Goal: Task Accomplishment & Management: Complete application form

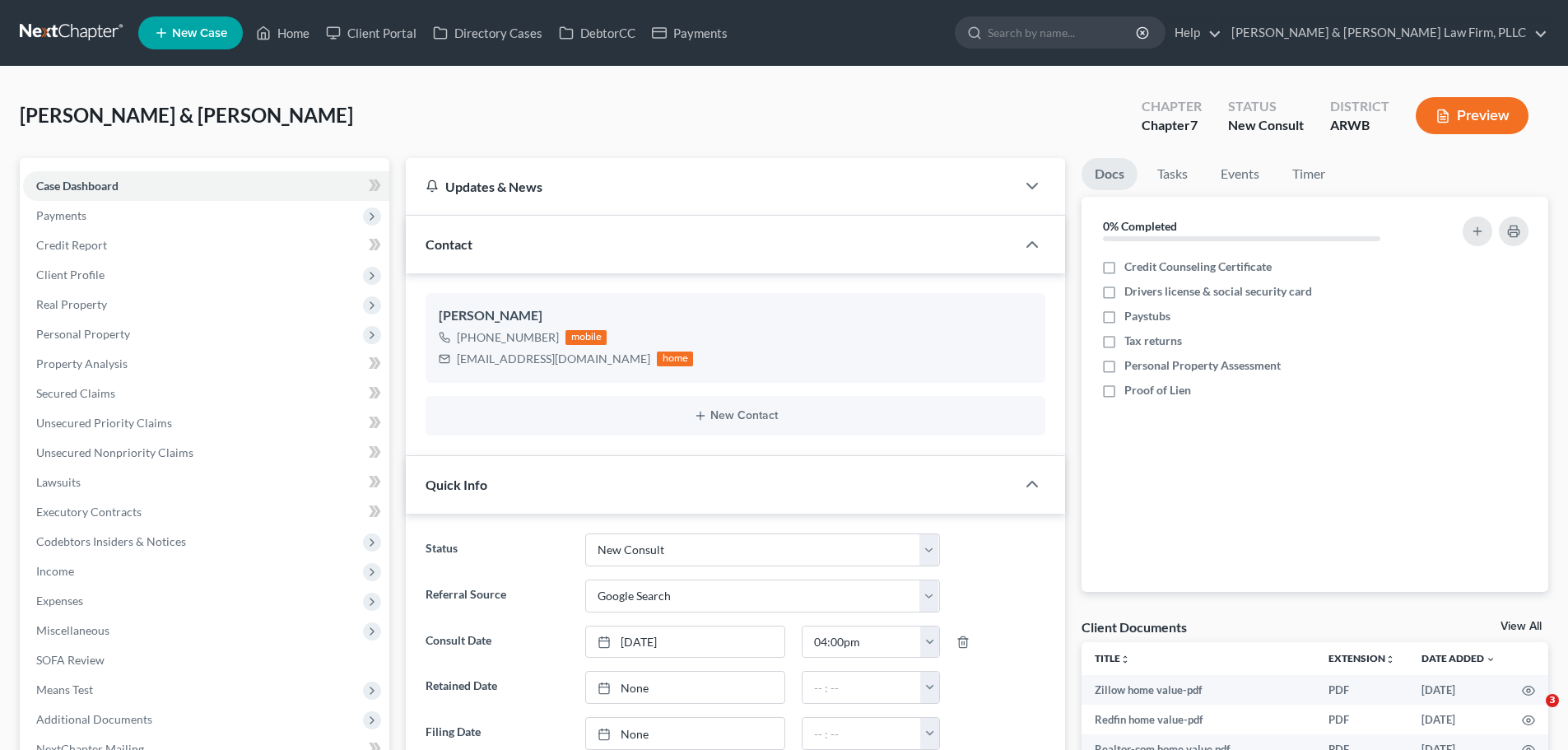
select select "5"
select select "4"
click at [222, 203] on span "Payments" at bounding box center [206, 216] width 366 height 30
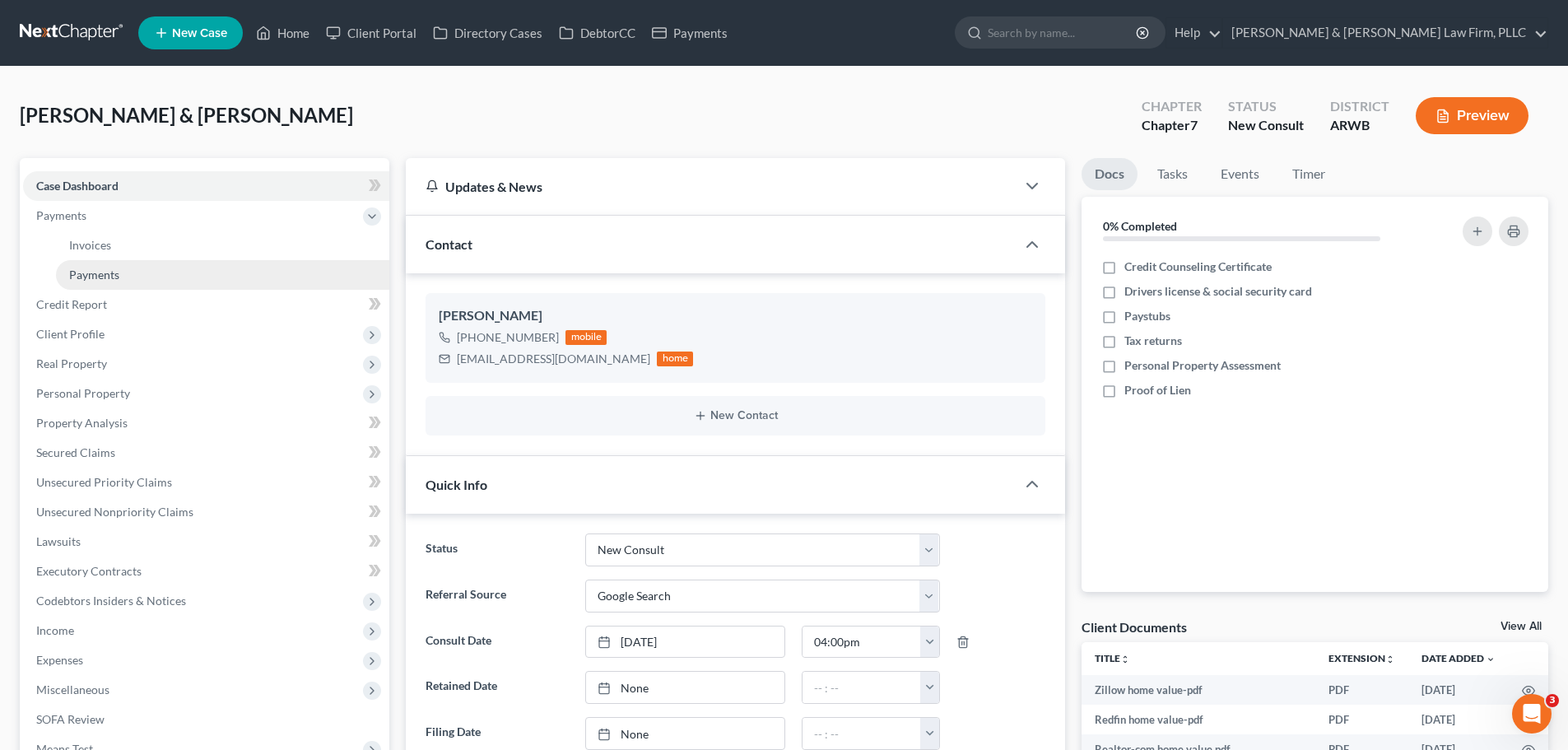
click at [196, 282] on link "Payments" at bounding box center [222, 275] width 333 height 30
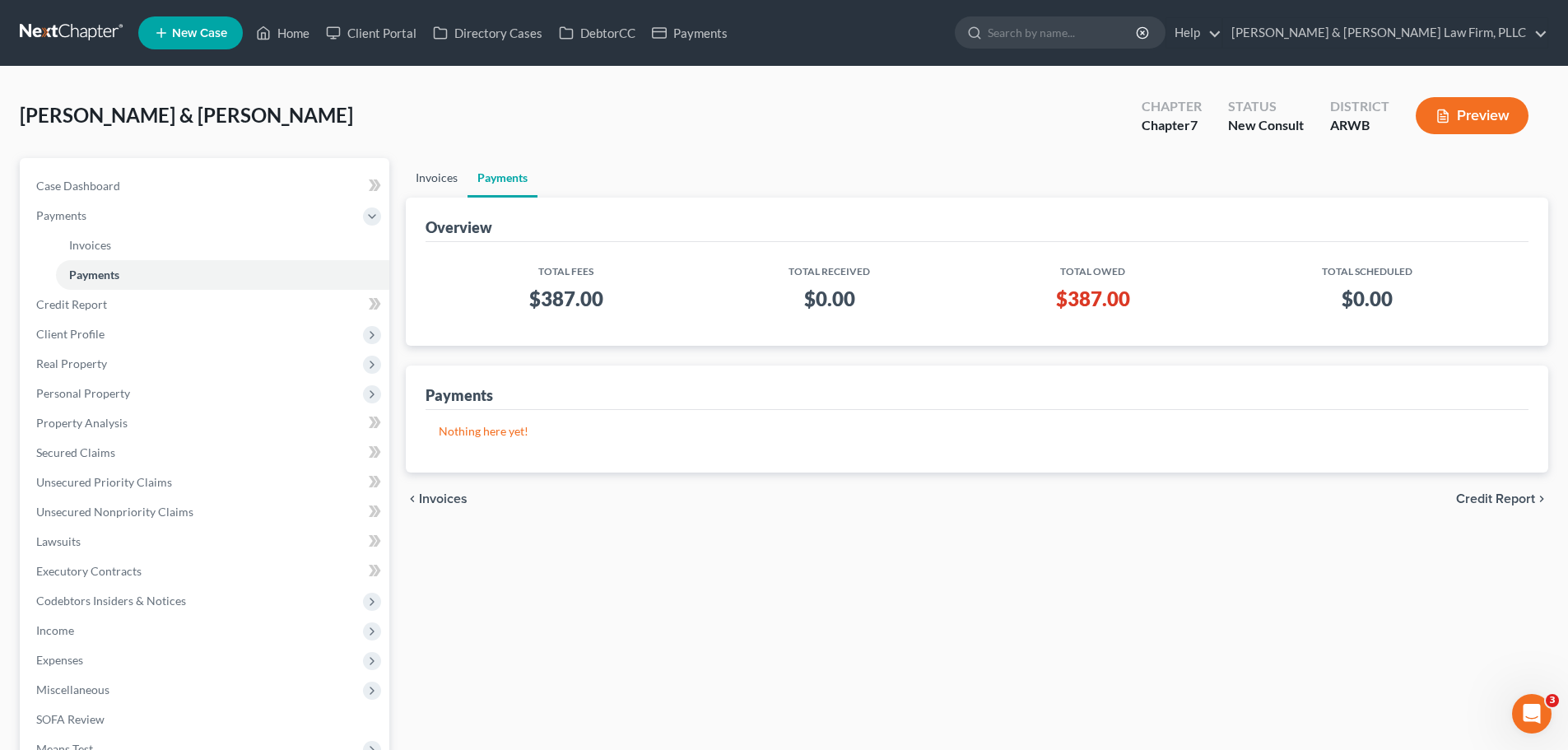
click at [428, 185] on link "Invoices" at bounding box center [436, 178] width 62 height 40
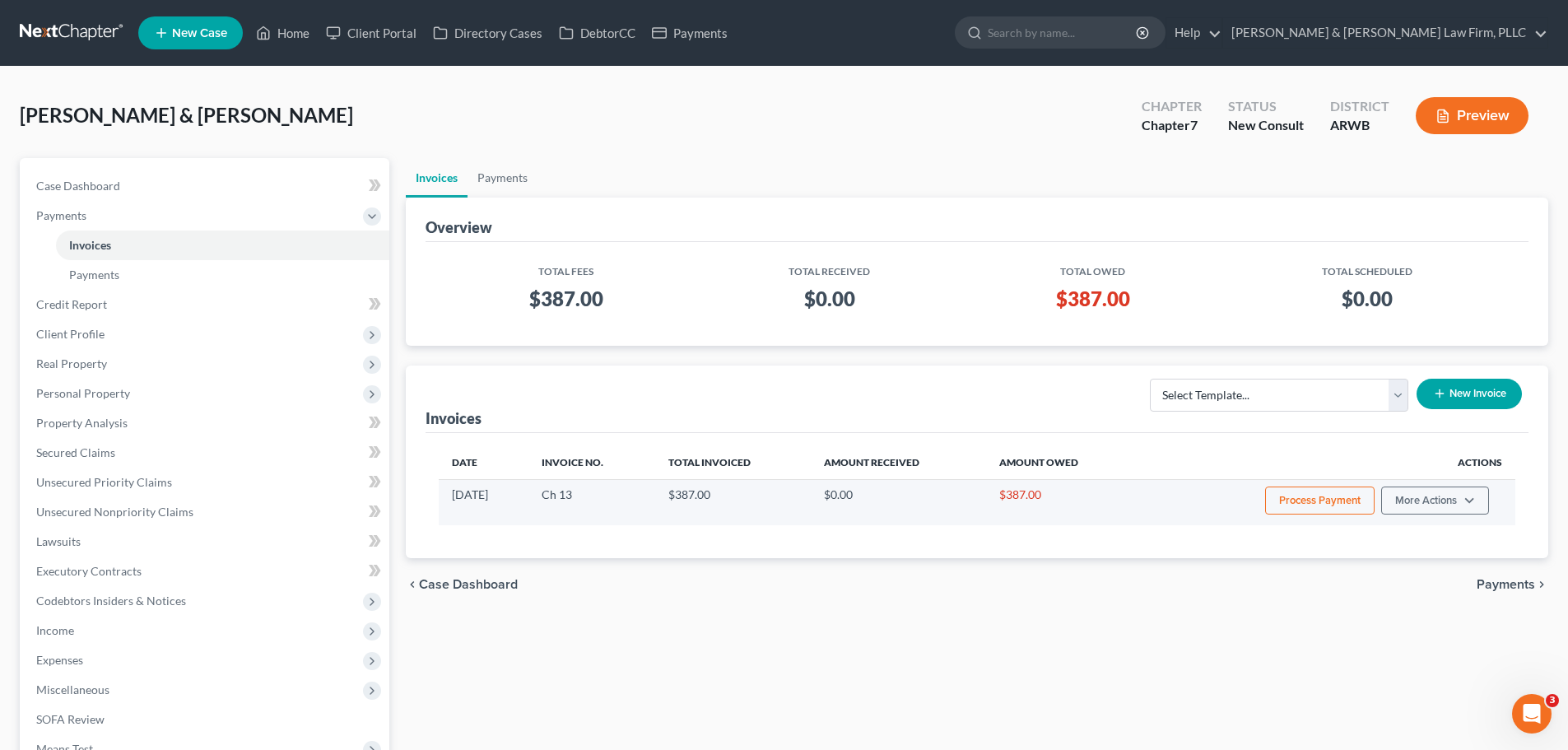
click at [1275, 500] on button "Process Payment" at bounding box center [1320, 501] width 109 height 28
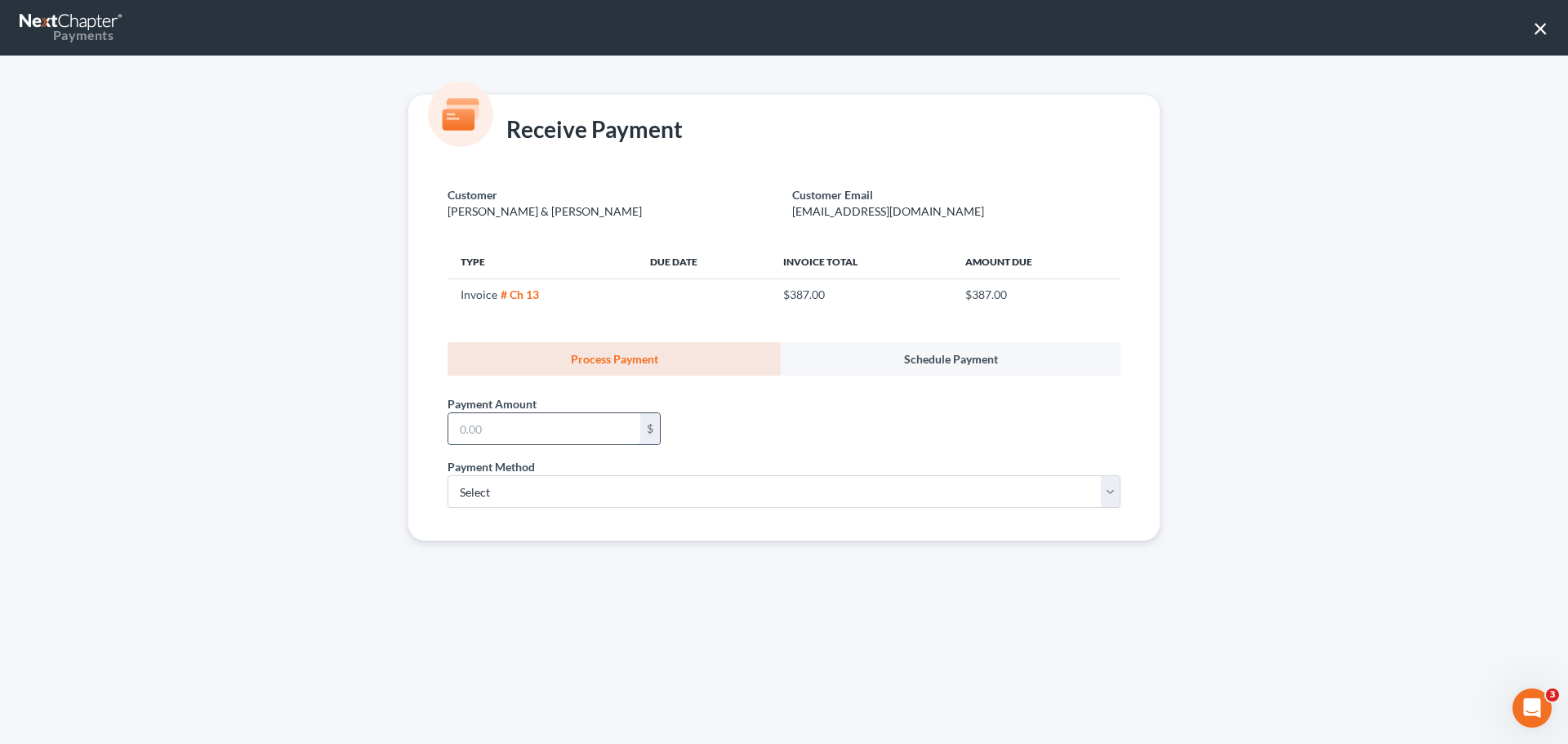
click at [572, 431] on input "text" at bounding box center [545, 429] width 192 height 31
click at [563, 435] on input "text" at bounding box center [545, 429] width 192 height 31
click at [1538, 26] on button "×" at bounding box center [1540, 28] width 16 height 26
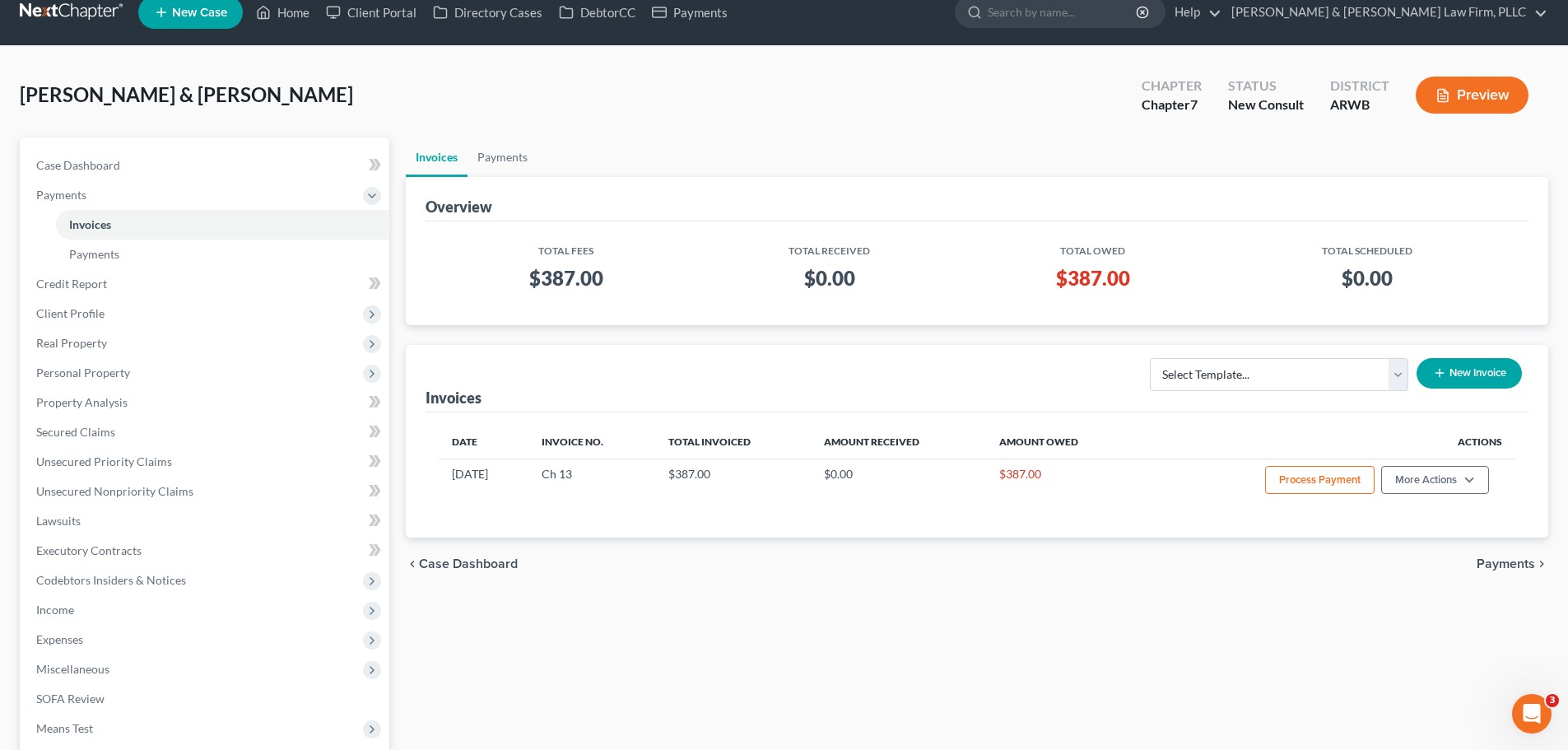
scroll to position [83, 0]
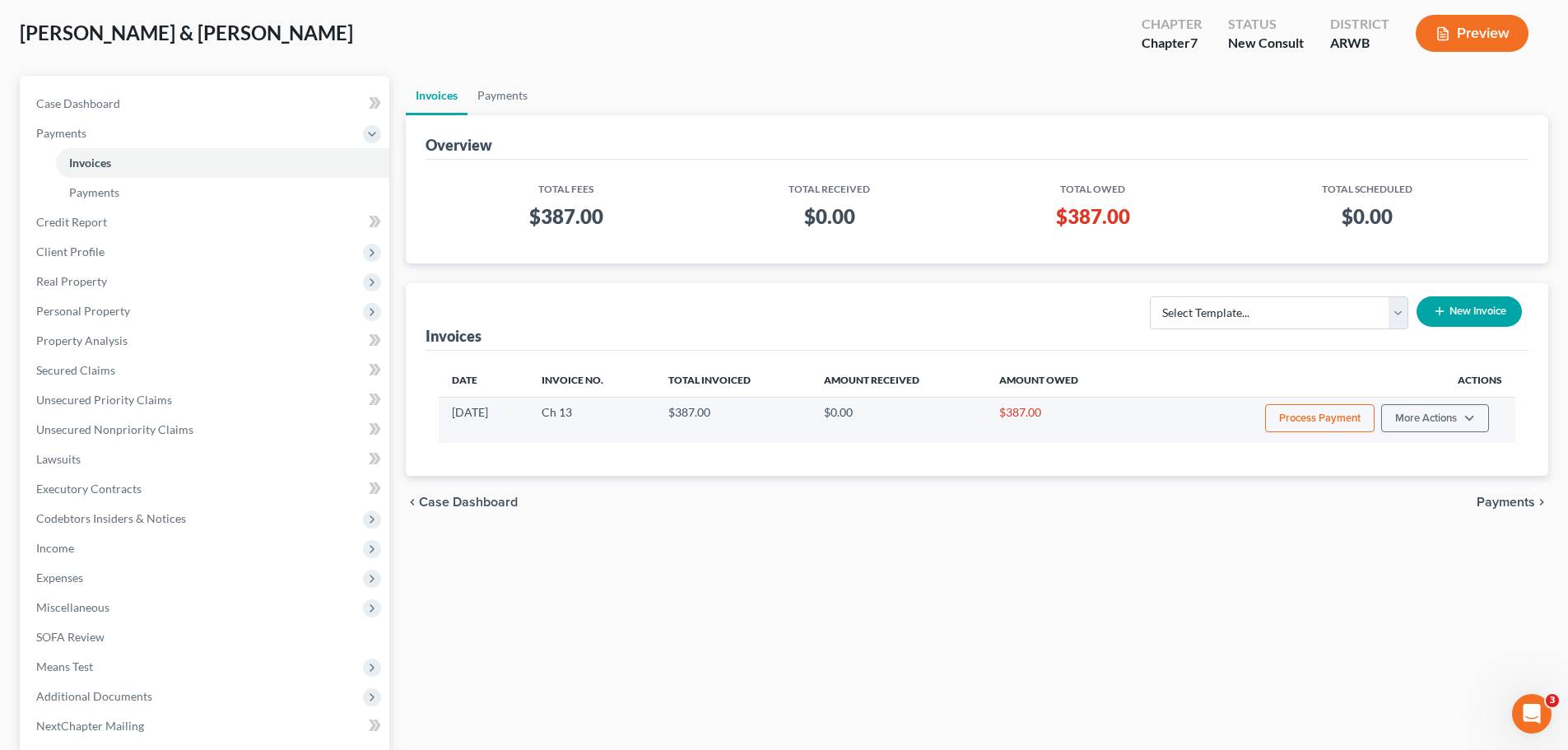
click at [1302, 422] on button "Process Payment" at bounding box center [1320, 418] width 109 height 28
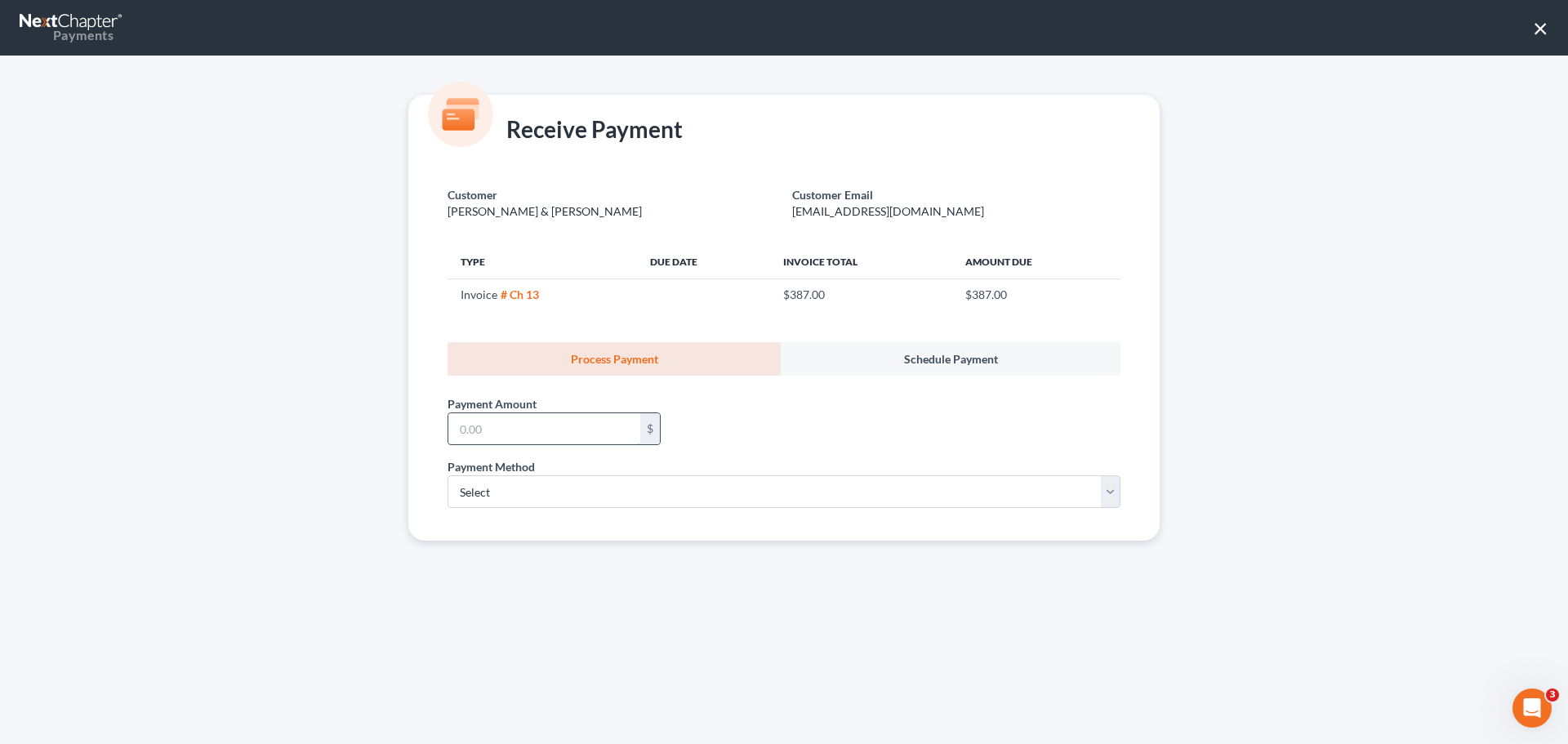
click at [540, 436] on input "text" at bounding box center [545, 429] width 192 height 31
click at [1541, 25] on button "×" at bounding box center [1540, 28] width 16 height 26
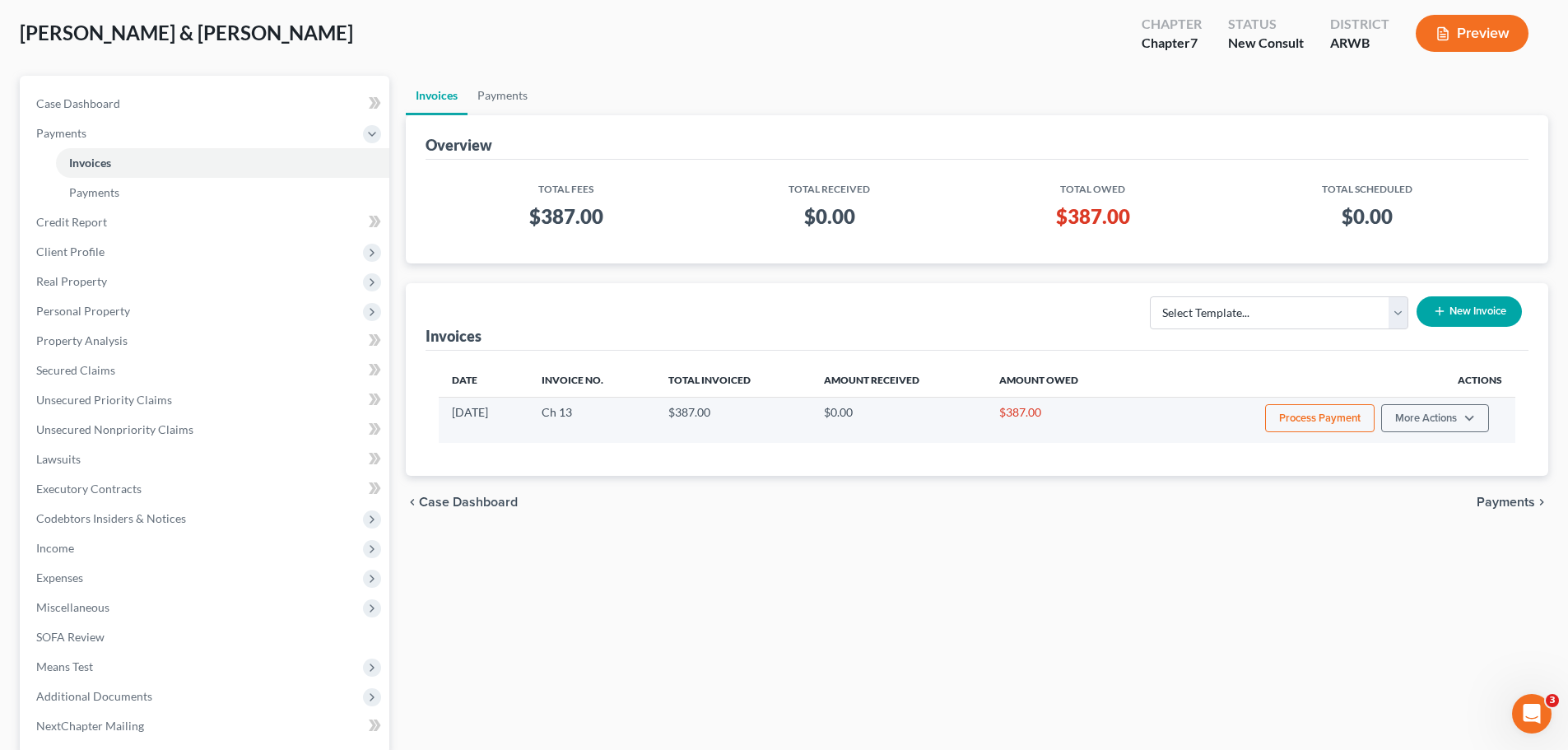
click at [1281, 418] on button "Process Payment" at bounding box center [1320, 418] width 109 height 28
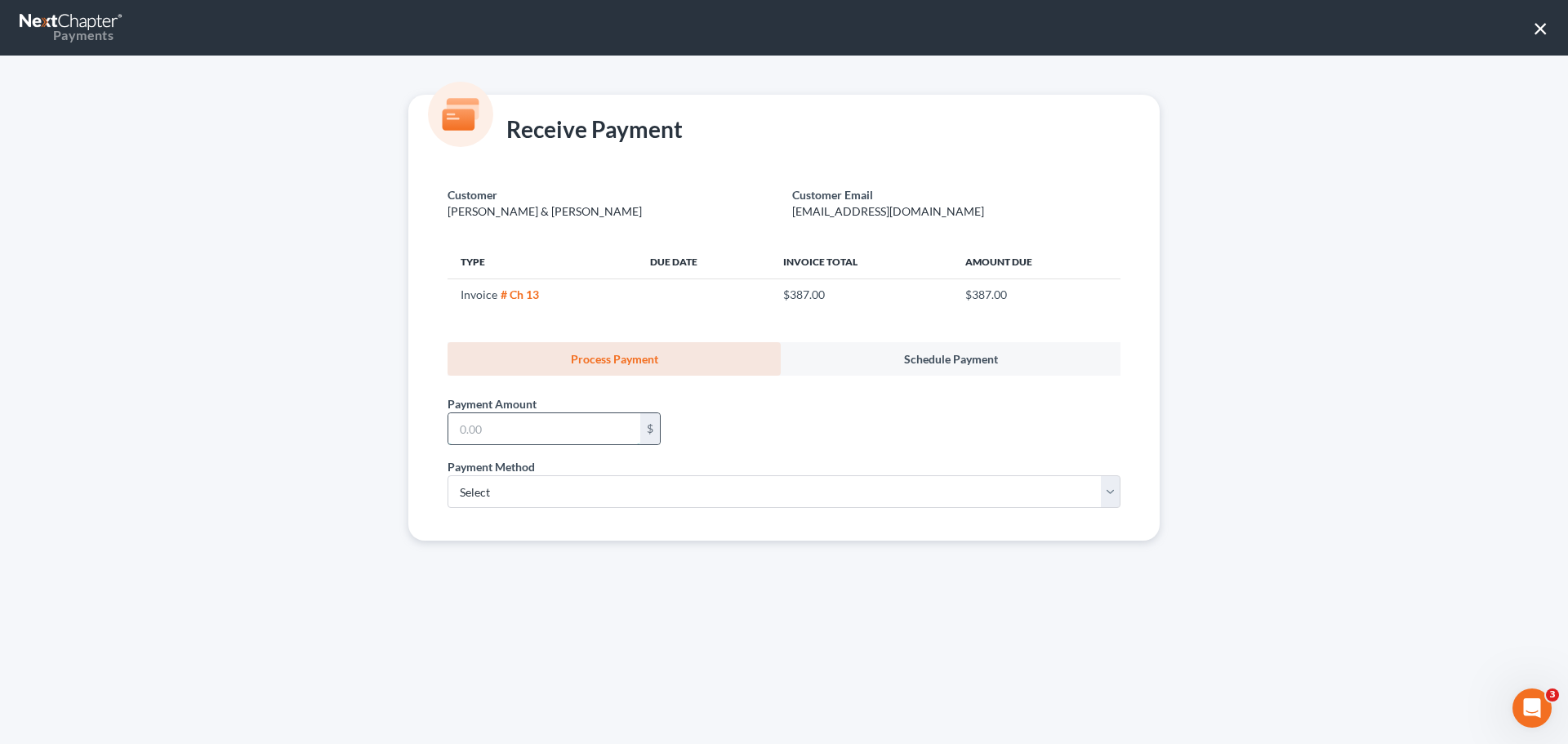
click at [537, 437] on input "text" at bounding box center [545, 429] width 192 height 31
click at [781, 425] on div "Payment Amount * $" at bounding box center [784, 417] width 690 height 83
click at [1541, 26] on button "×" at bounding box center [1540, 28] width 16 height 26
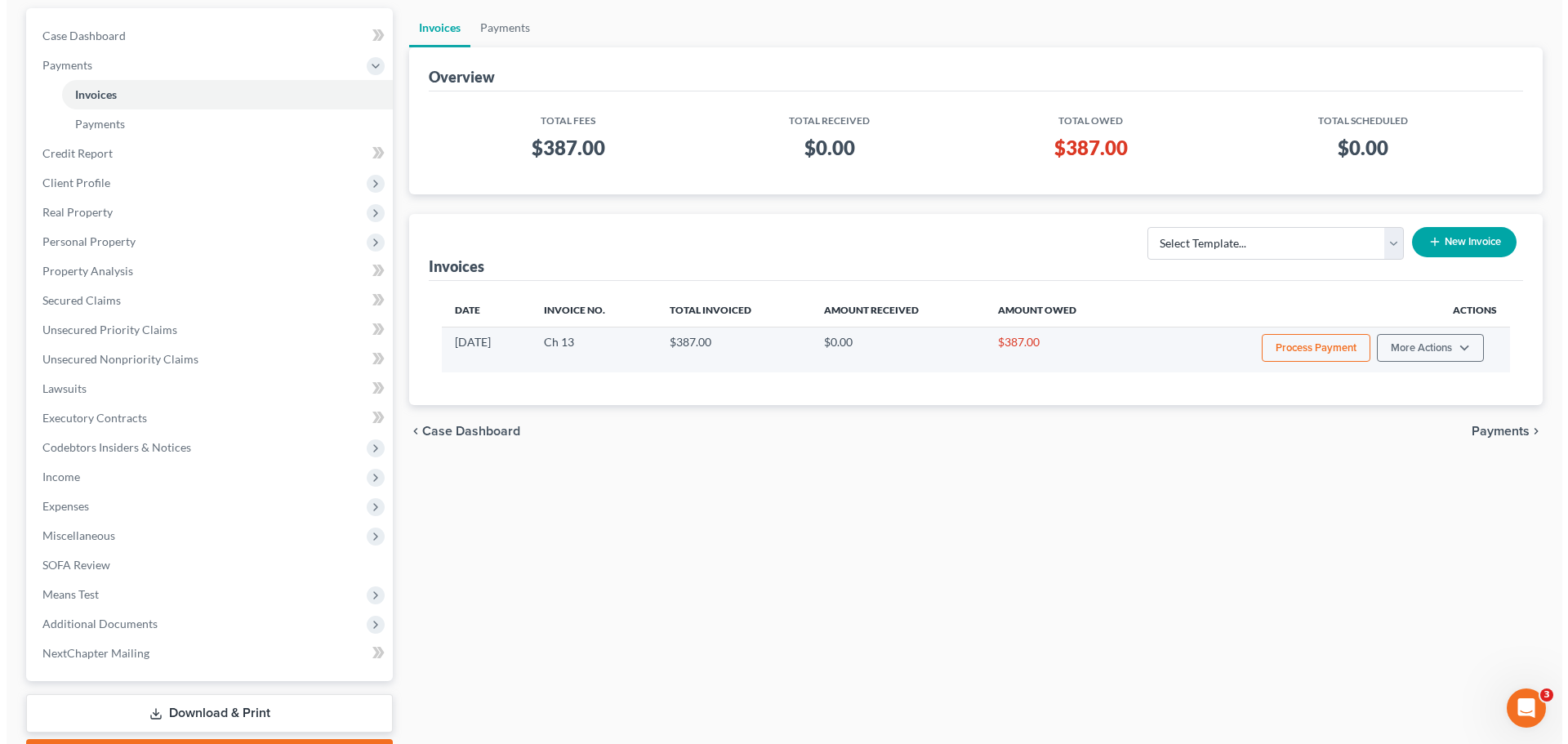
scroll to position [163, 0]
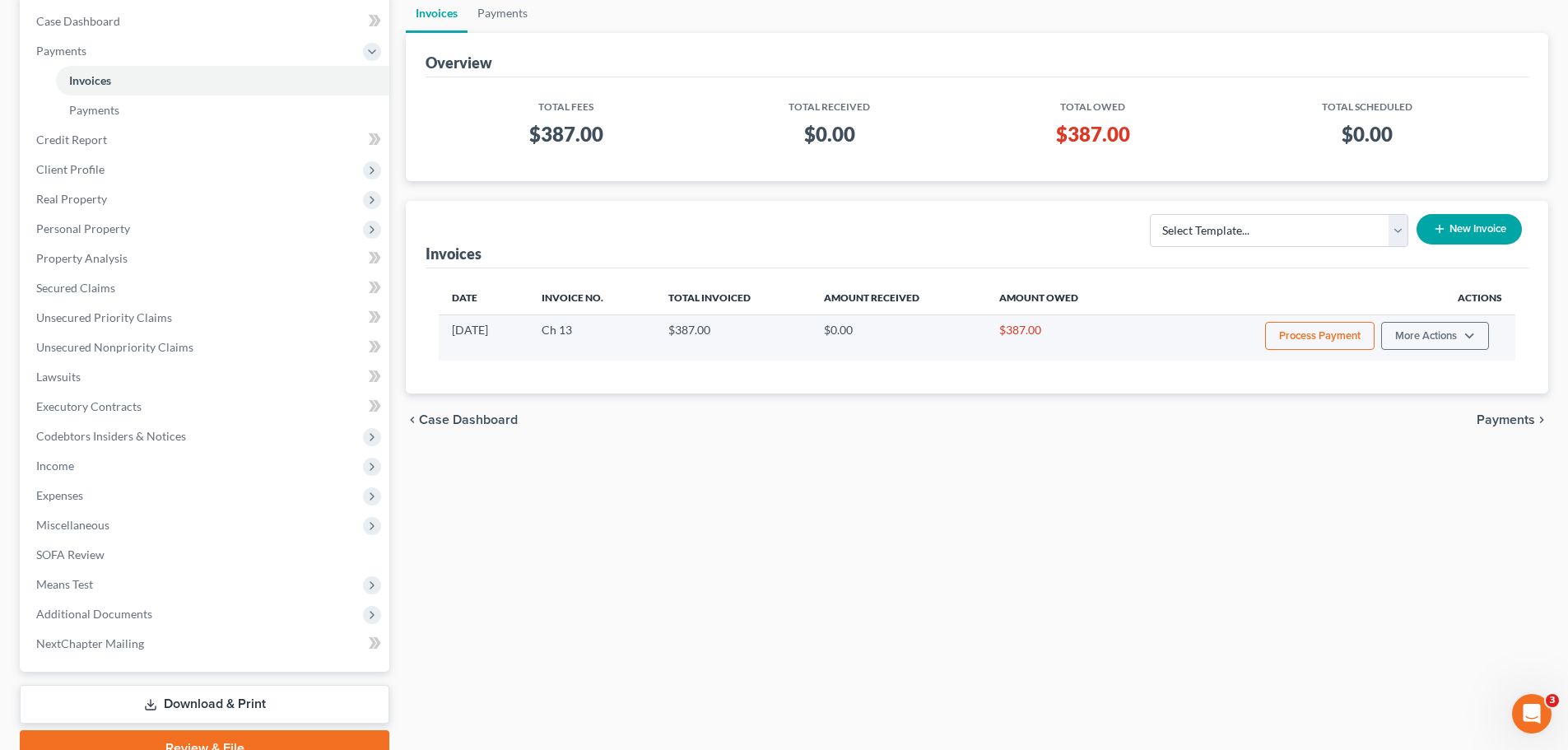
click at [1315, 343] on button "Process Payment" at bounding box center [1320, 336] width 109 height 28
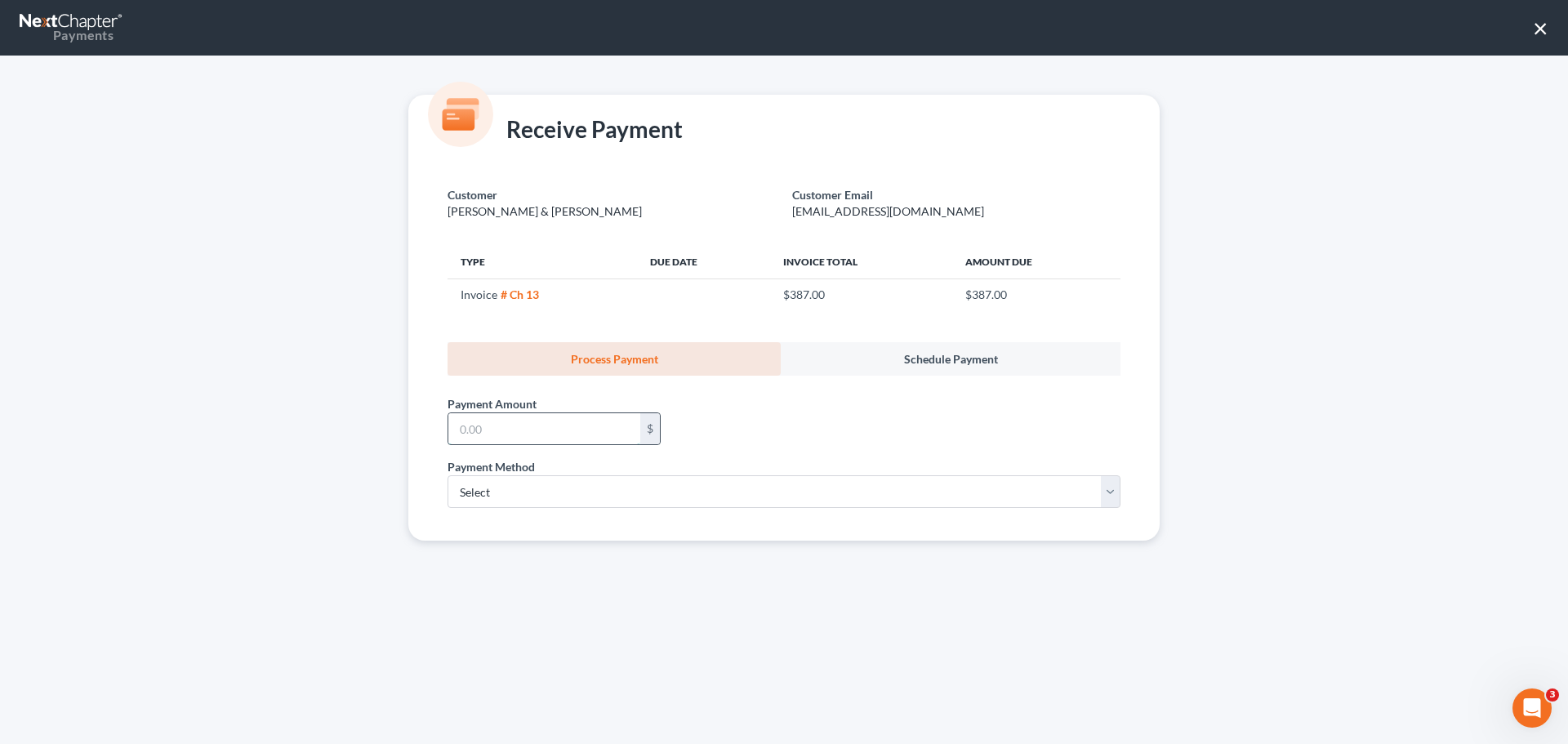
click at [587, 437] on input "text" at bounding box center [545, 429] width 192 height 31
click at [489, 488] on select "Select ACH Credit Card" at bounding box center [784, 492] width 673 height 33
select select "0"
click at [448, 476] on select "Select ACH Credit Card" at bounding box center [784, 492] width 673 height 33
select select "2"
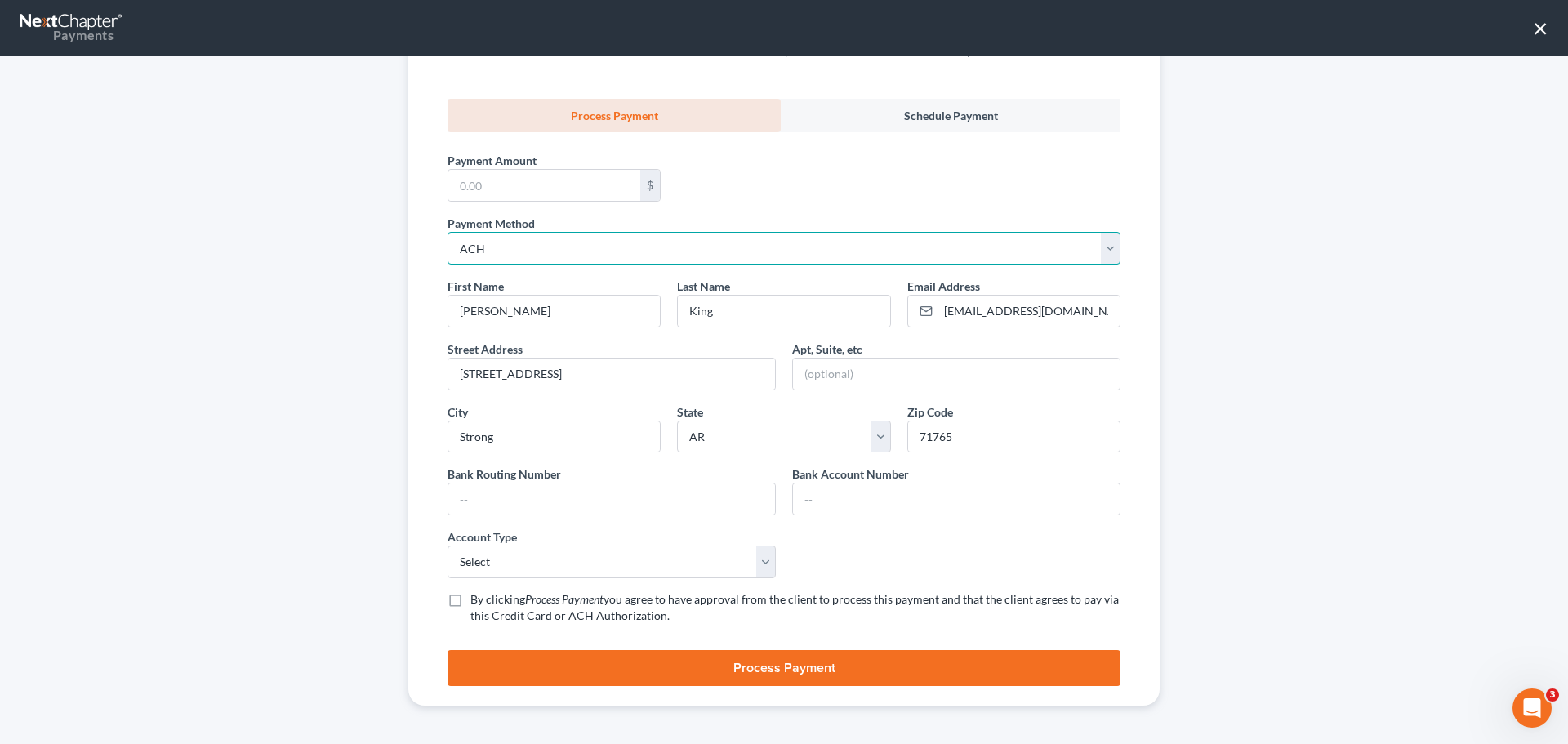
scroll to position [244, 0]
click at [520, 498] on input "text" at bounding box center [612, 499] width 326 height 31
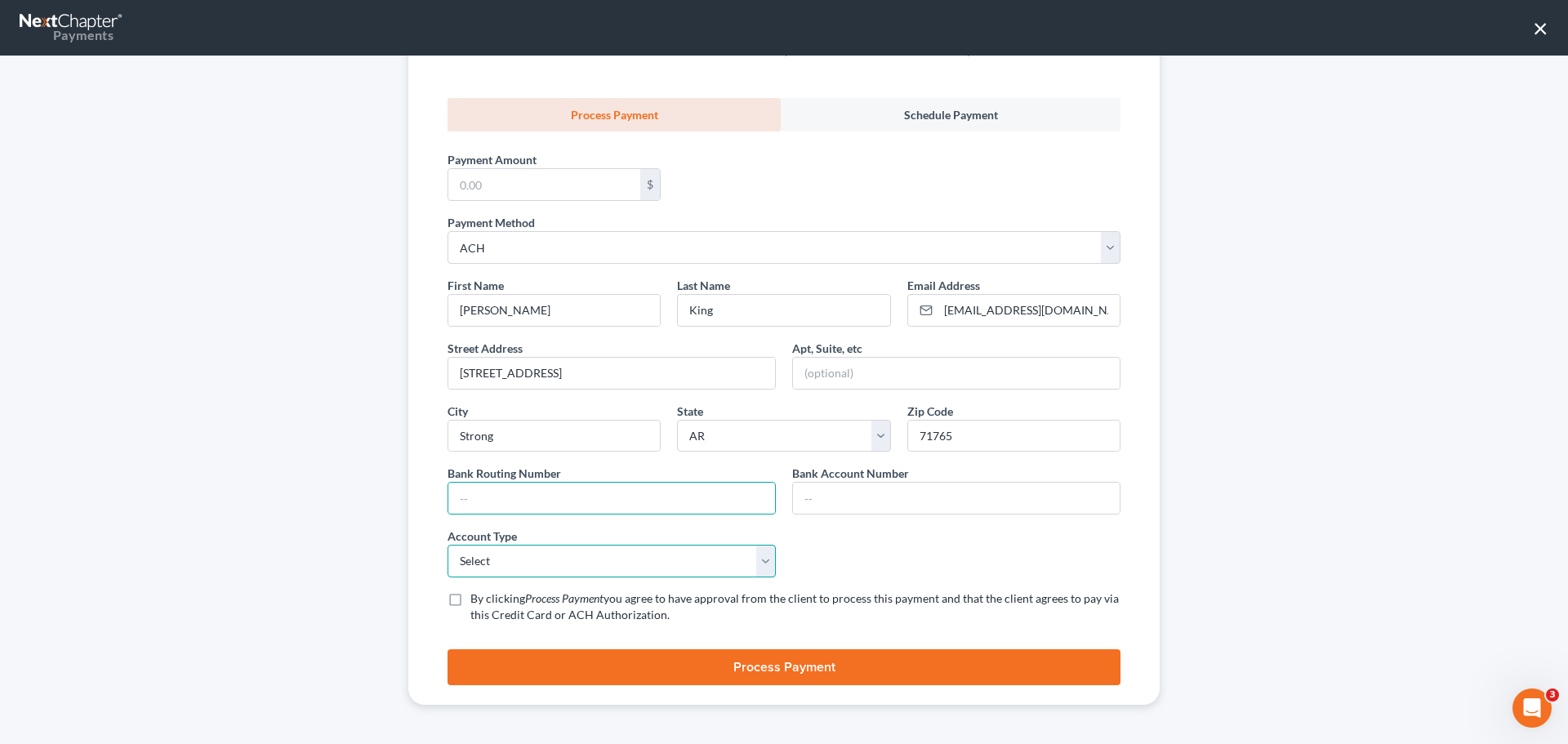
click at [545, 567] on select "Select Checking Savings" at bounding box center [612, 561] width 328 height 33
click at [513, 506] on input "text" at bounding box center [612, 499] width 326 height 31
click at [508, 554] on select "Select Checking Savings" at bounding box center [612, 561] width 328 height 33
click at [530, 555] on select "Select Checking Savings" at bounding box center [612, 561] width 328 height 33
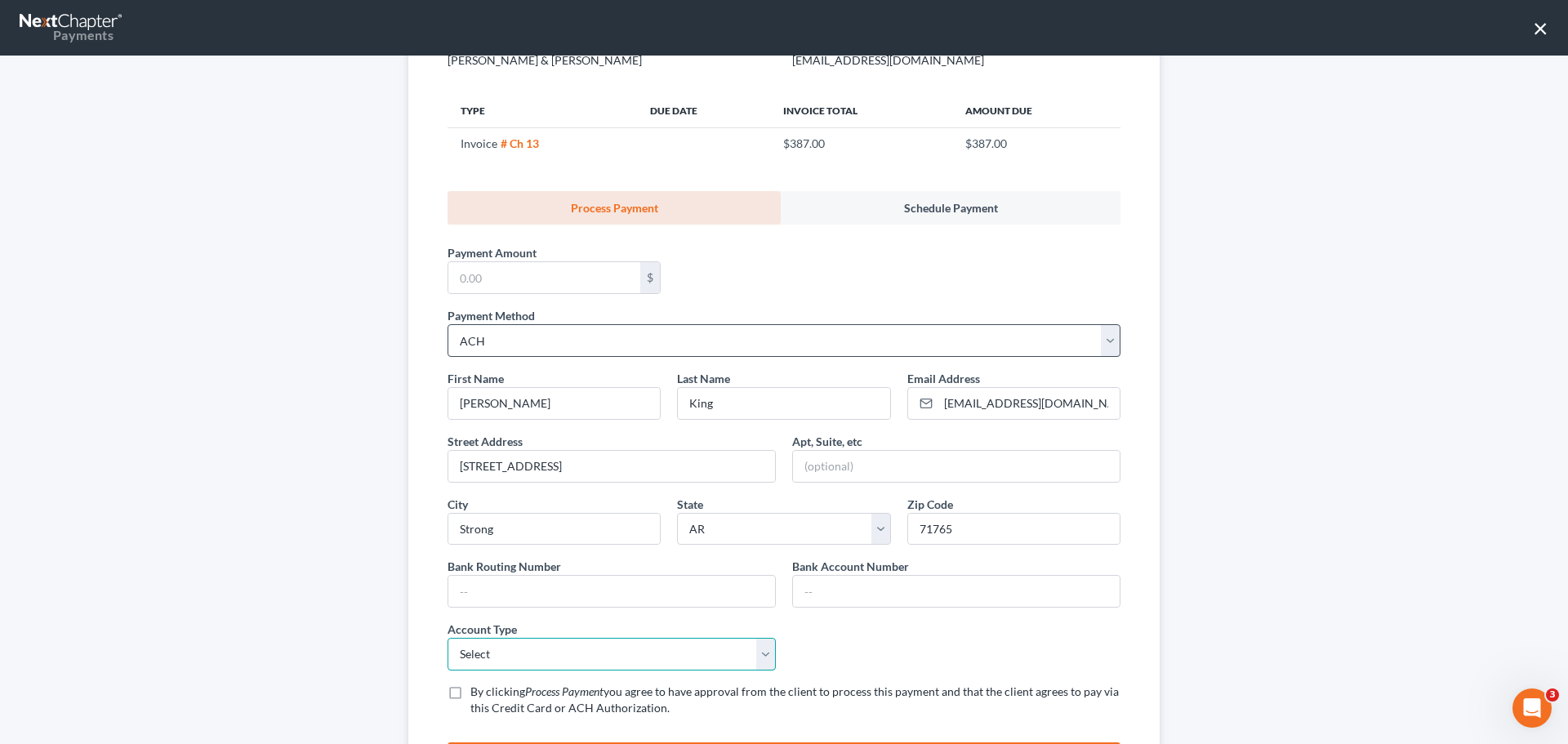
scroll to position [81, 0]
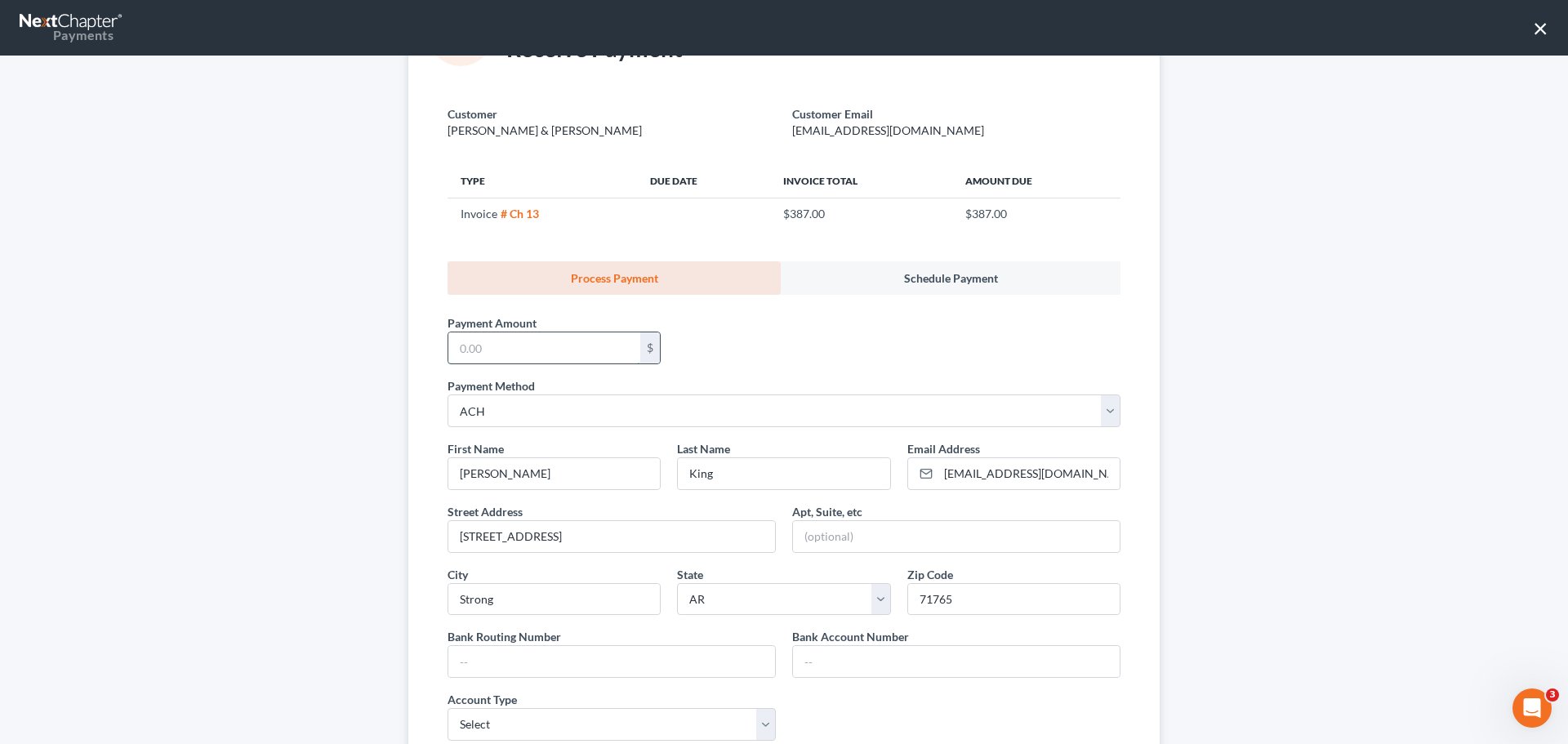
click at [529, 348] on input "text" at bounding box center [545, 348] width 192 height 31
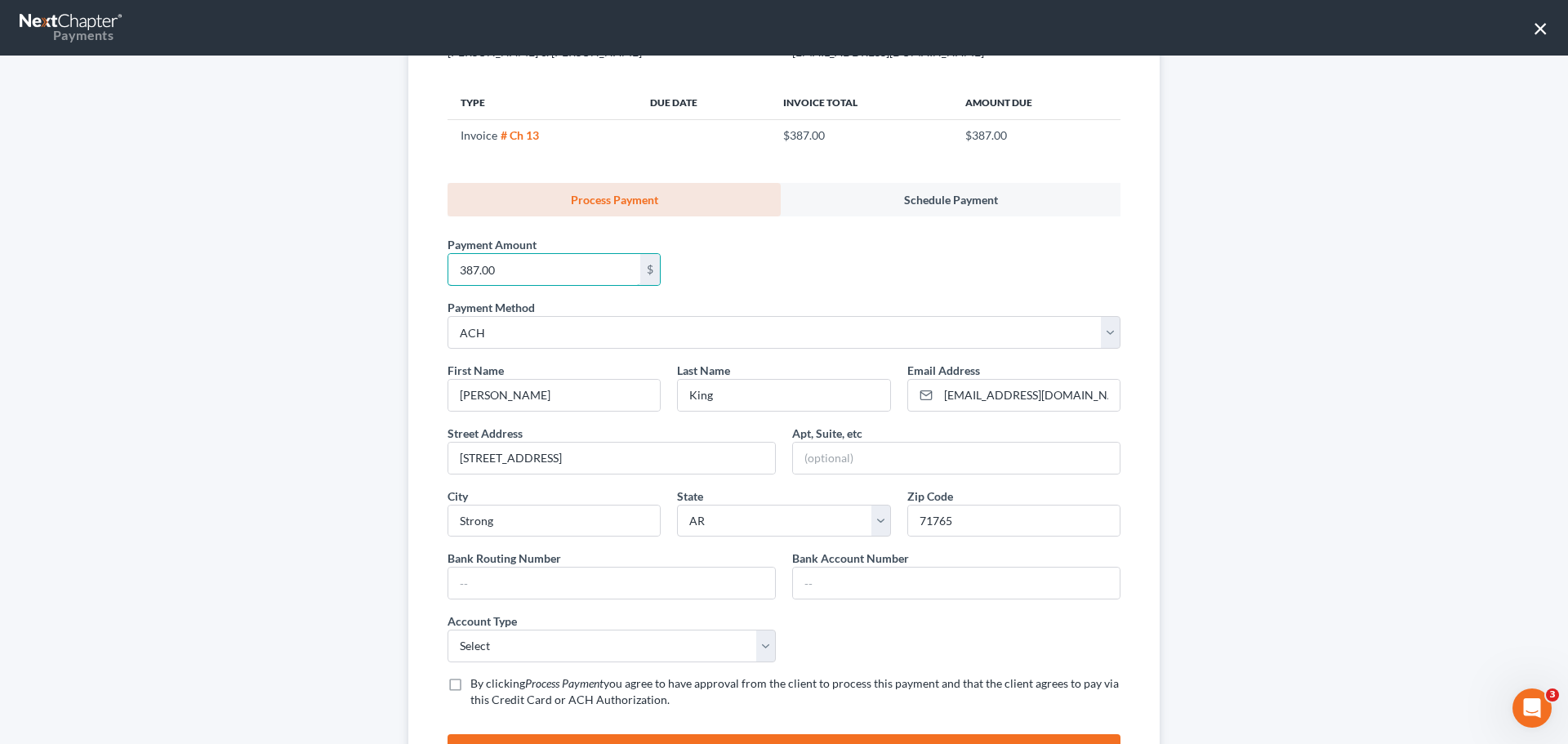
scroll to position [244, 0]
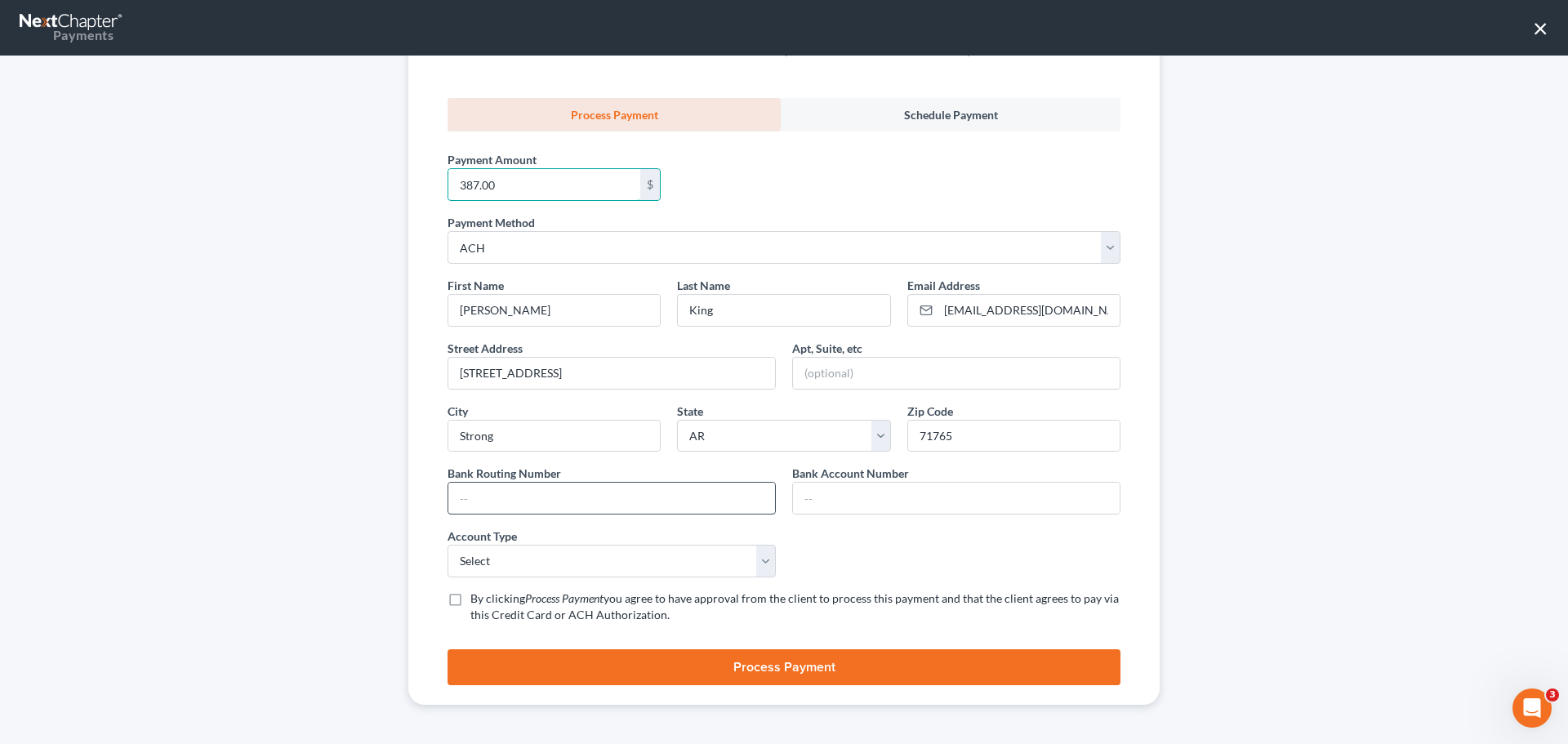
type input "387.00"
click at [512, 506] on input "text" at bounding box center [612, 499] width 326 height 31
click at [533, 502] on input "text" at bounding box center [612, 499] width 326 height 31
click at [513, 555] on select "Select Checking Savings" at bounding box center [612, 561] width 328 height 33
select select "0"
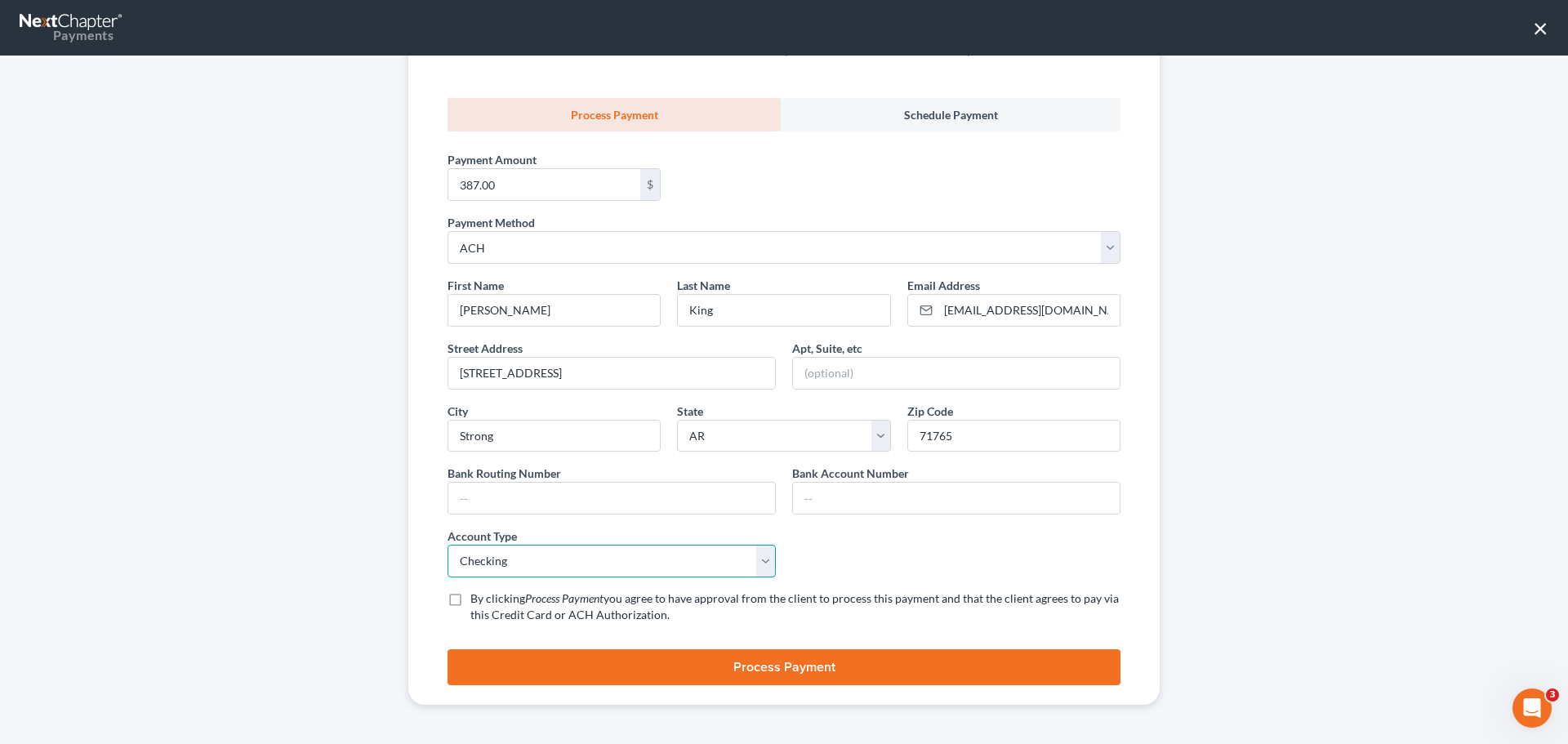
click at [448, 545] on select "Select Checking Savings" at bounding box center [612, 561] width 328 height 33
click at [513, 506] on input "text" at bounding box center [612, 499] width 326 height 31
type input "111105302"
click at [842, 503] on input "text" at bounding box center [956, 499] width 326 height 31
type input "2083213"
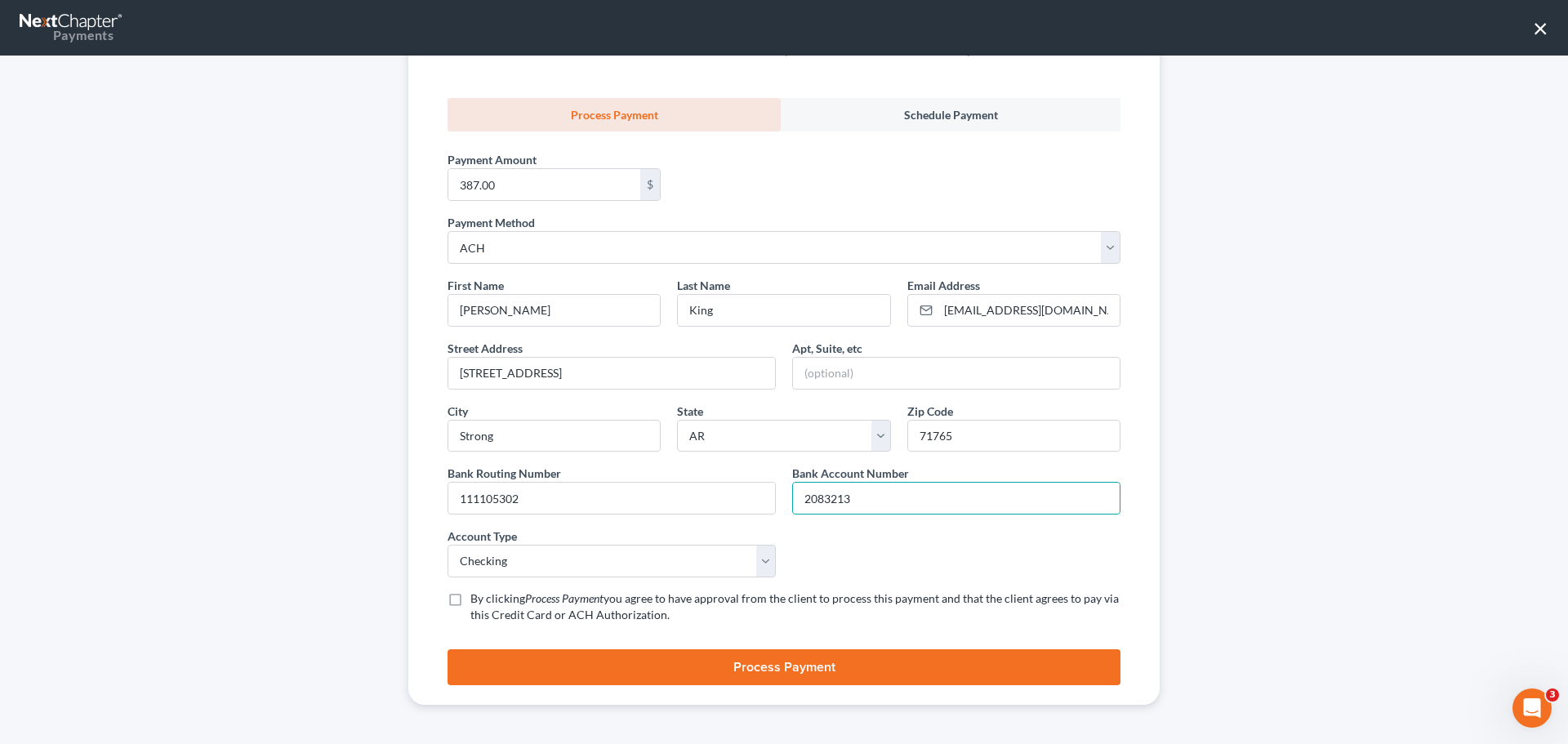
click at [471, 598] on label "By clicking Process Payment you agree to have approval from the client to proce…" at bounding box center [795, 607] width 650 height 33
click at [477, 598] on input "By clicking Process Payment you agree to have approval from the client to proce…" at bounding box center [482, 596] width 11 height 11
checkbox input "true"
click at [763, 669] on button "Process Payment" at bounding box center [784, 668] width 673 height 36
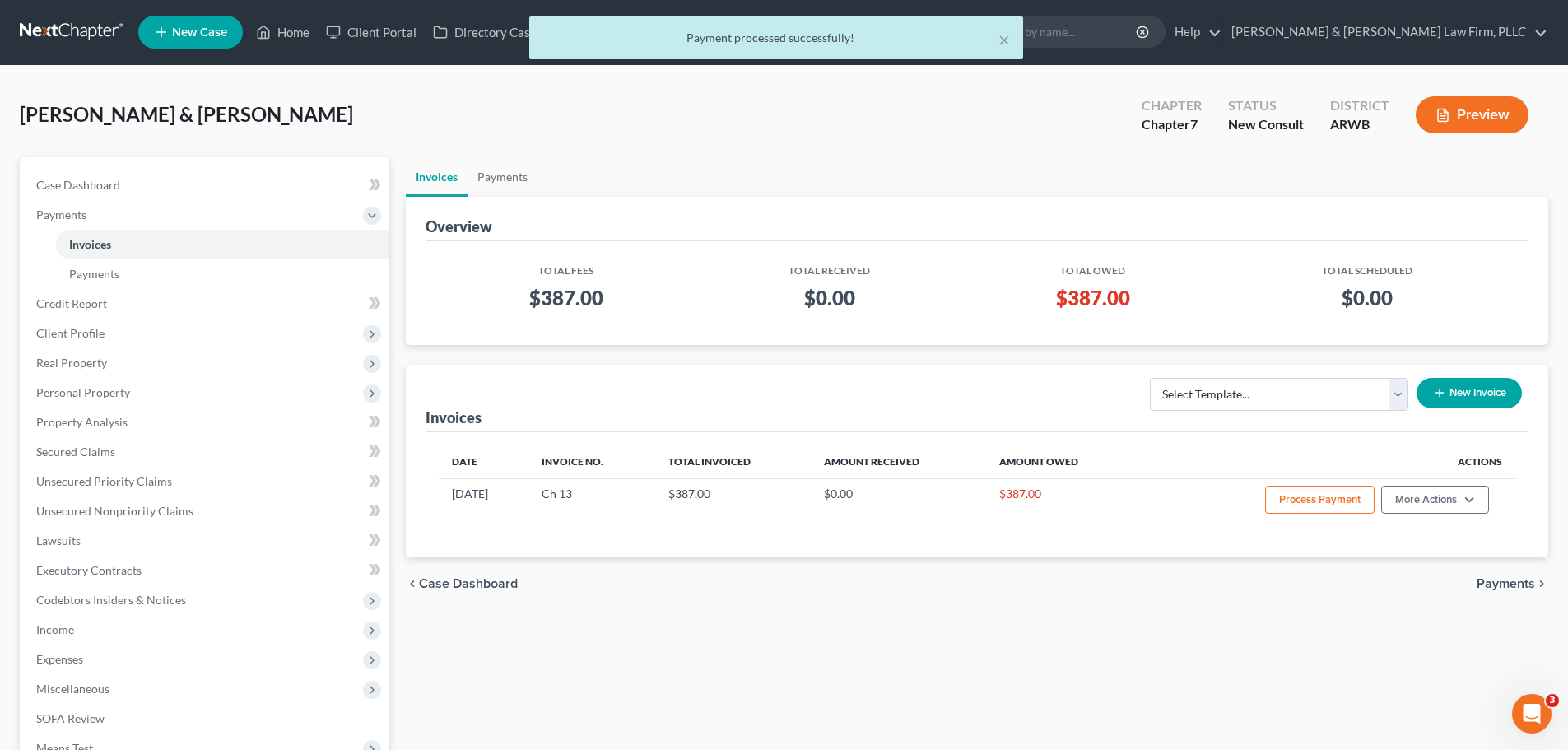
scroll to position [0, 0]
click at [193, 188] on link "Case Dashboard" at bounding box center [206, 186] width 366 height 30
select select "4"
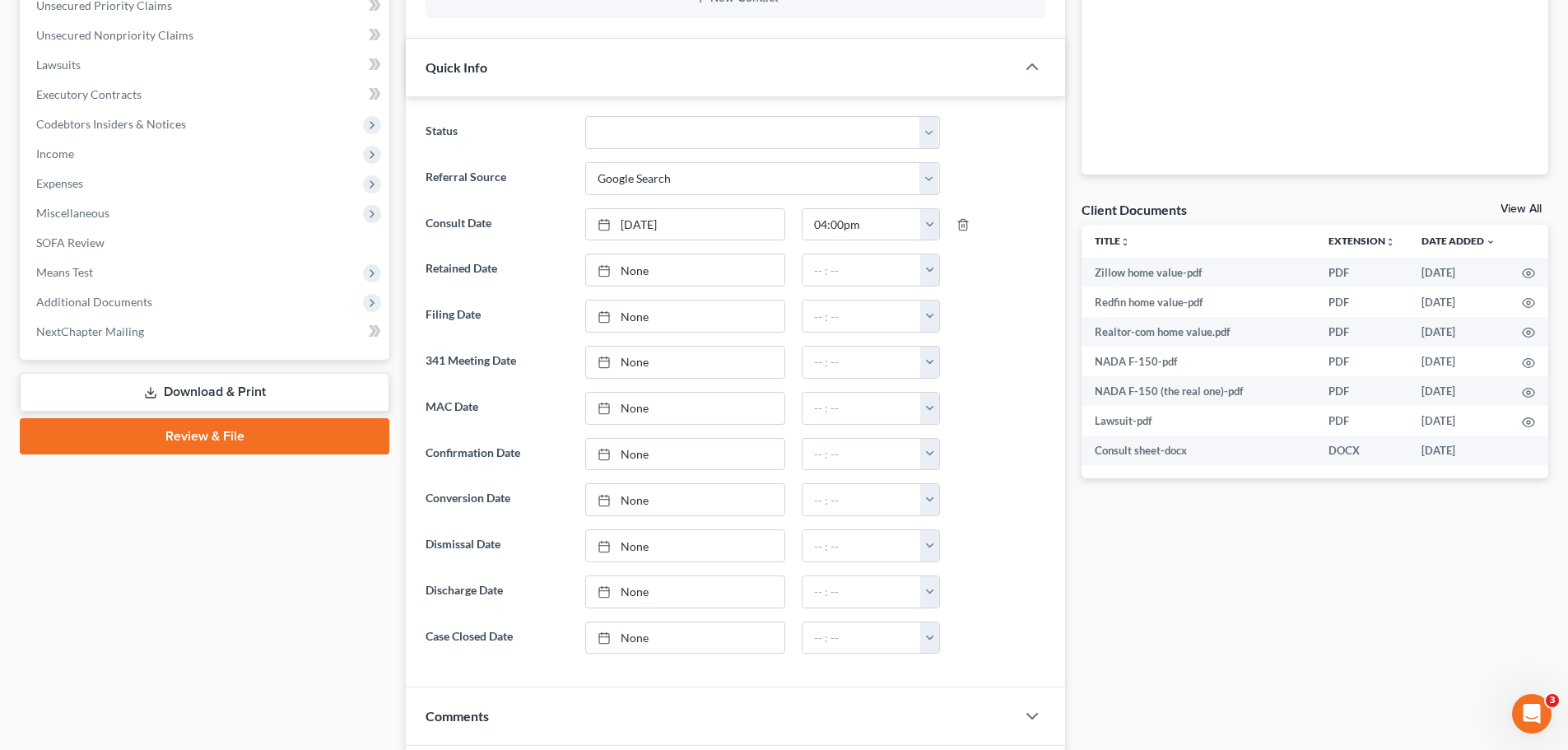
scroll to position [708, 0]
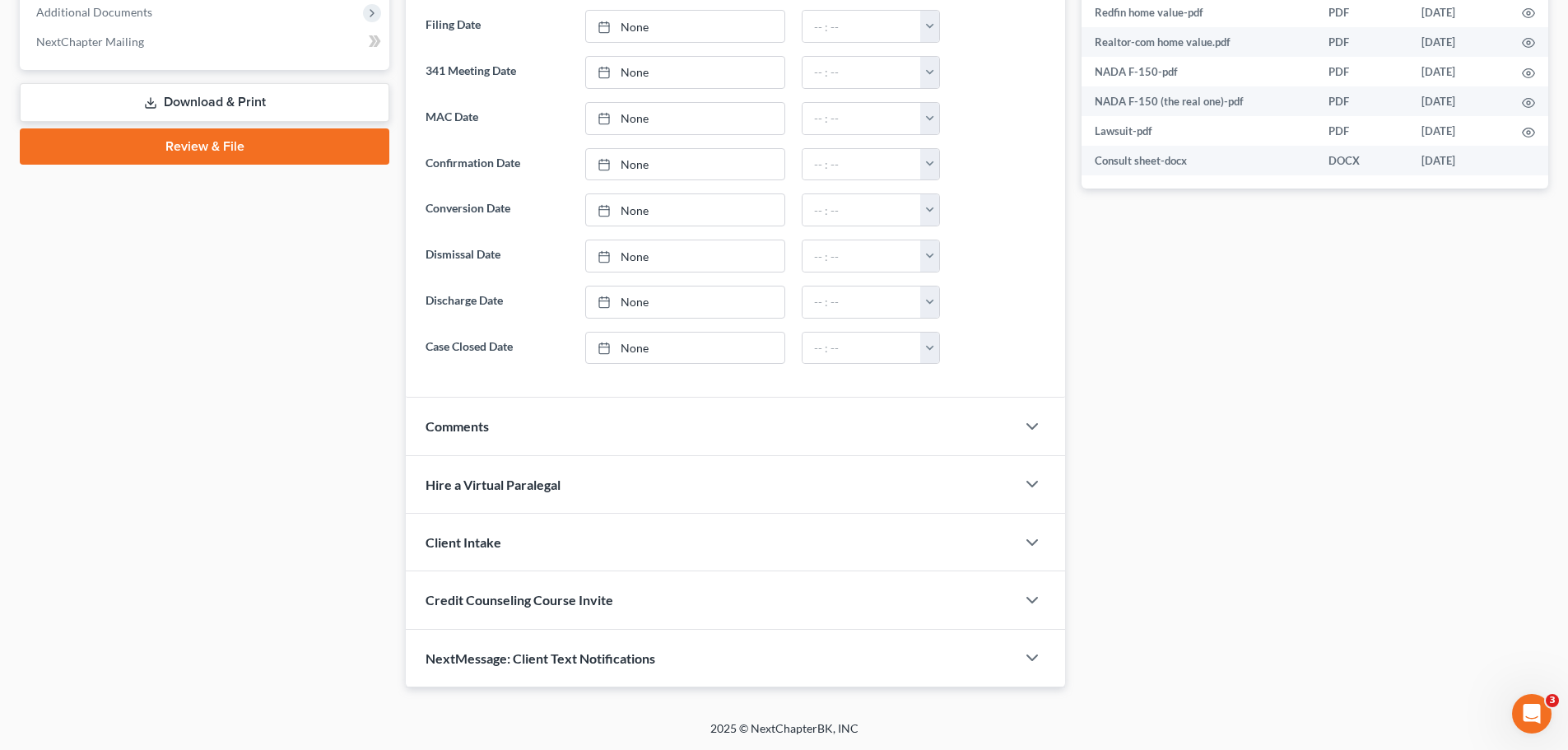
click at [530, 433] on div "Comments" at bounding box center [711, 426] width 610 height 57
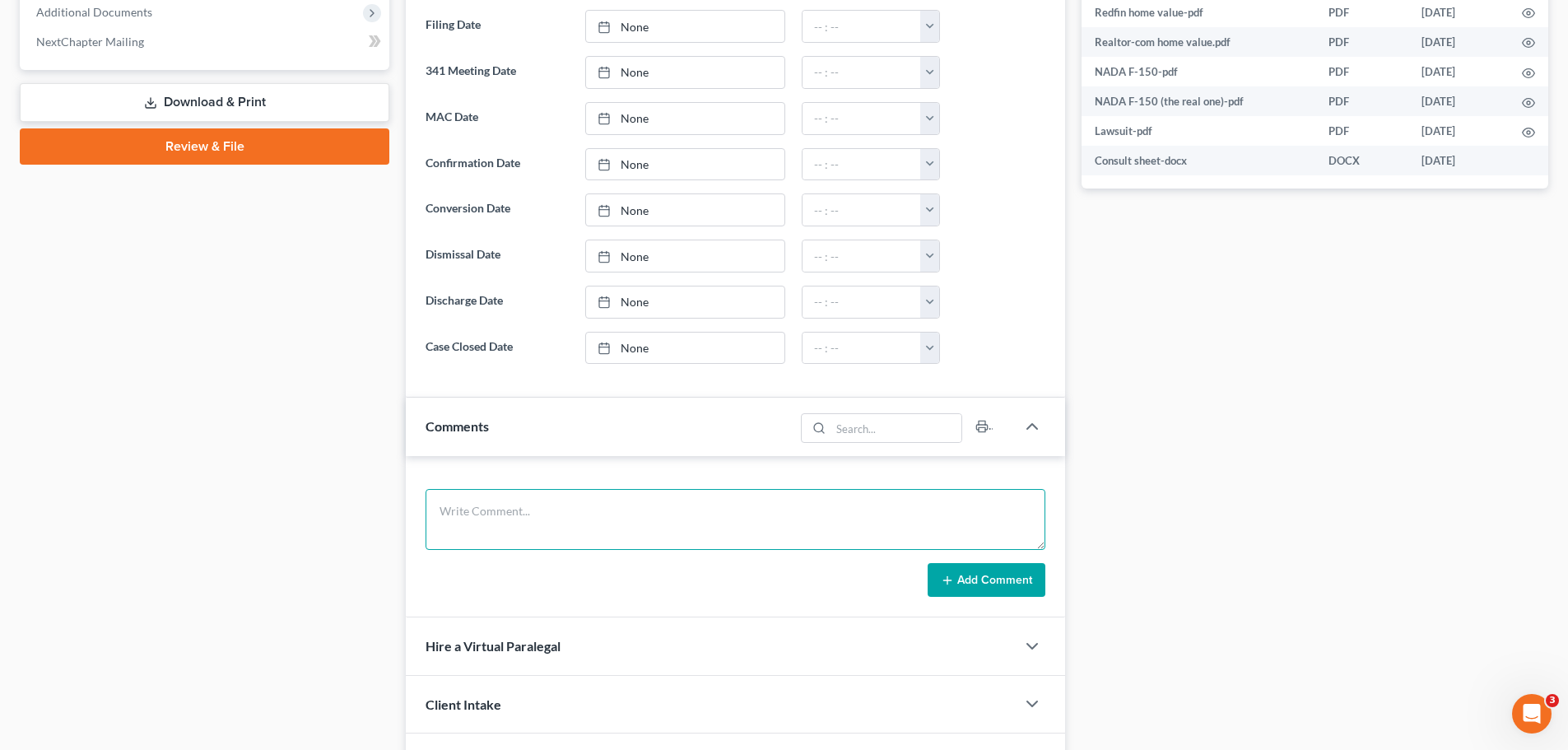
drag, startPoint x: 502, startPoint y: 509, endPoint x: 593, endPoint y: 188, distance: 333.6
click at [503, 509] on textarea at bounding box center [736, 520] width 620 height 61
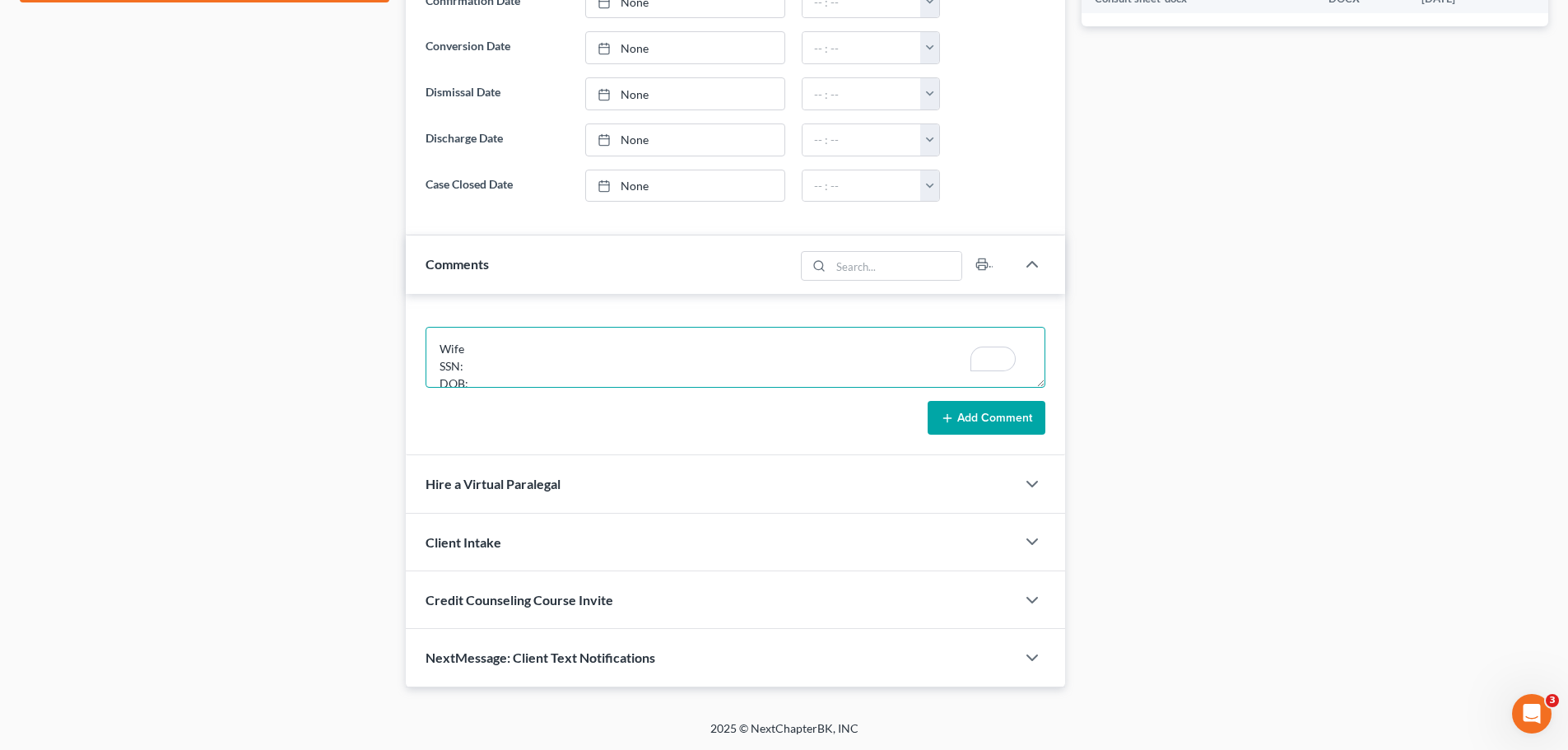
scroll to position [787, 0]
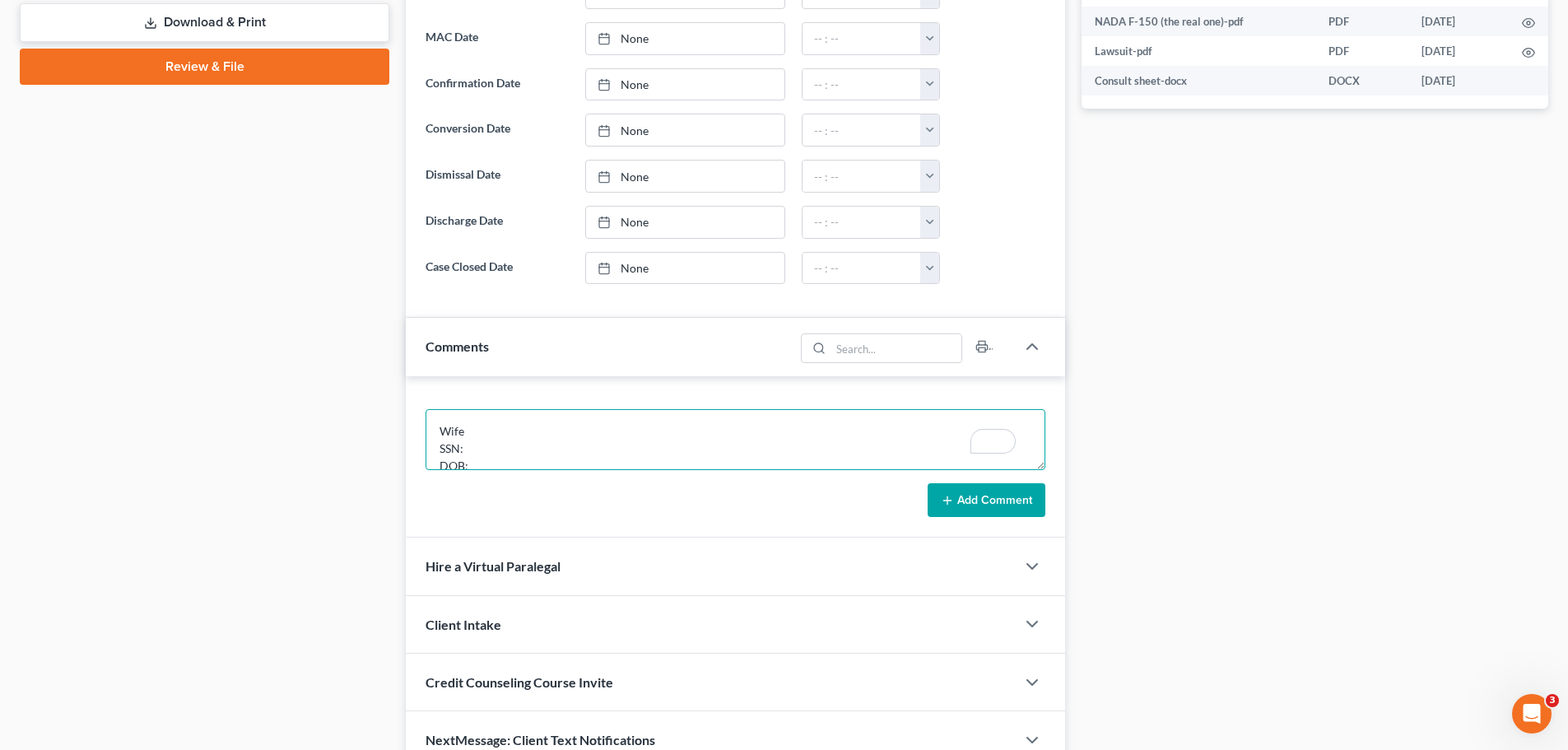
click at [497, 451] on textarea "Wife SSN: DOB: Husband SSN: DOB:" at bounding box center [736, 440] width 620 height 61
click at [490, 438] on textarea "Wife SSN: DOB: Husband SSN: DOB:" at bounding box center [736, 440] width 620 height 61
click at [489, 436] on textarea "Wife SSN: DOB: Husband SSN: DOB:" at bounding box center [736, 440] width 620 height 61
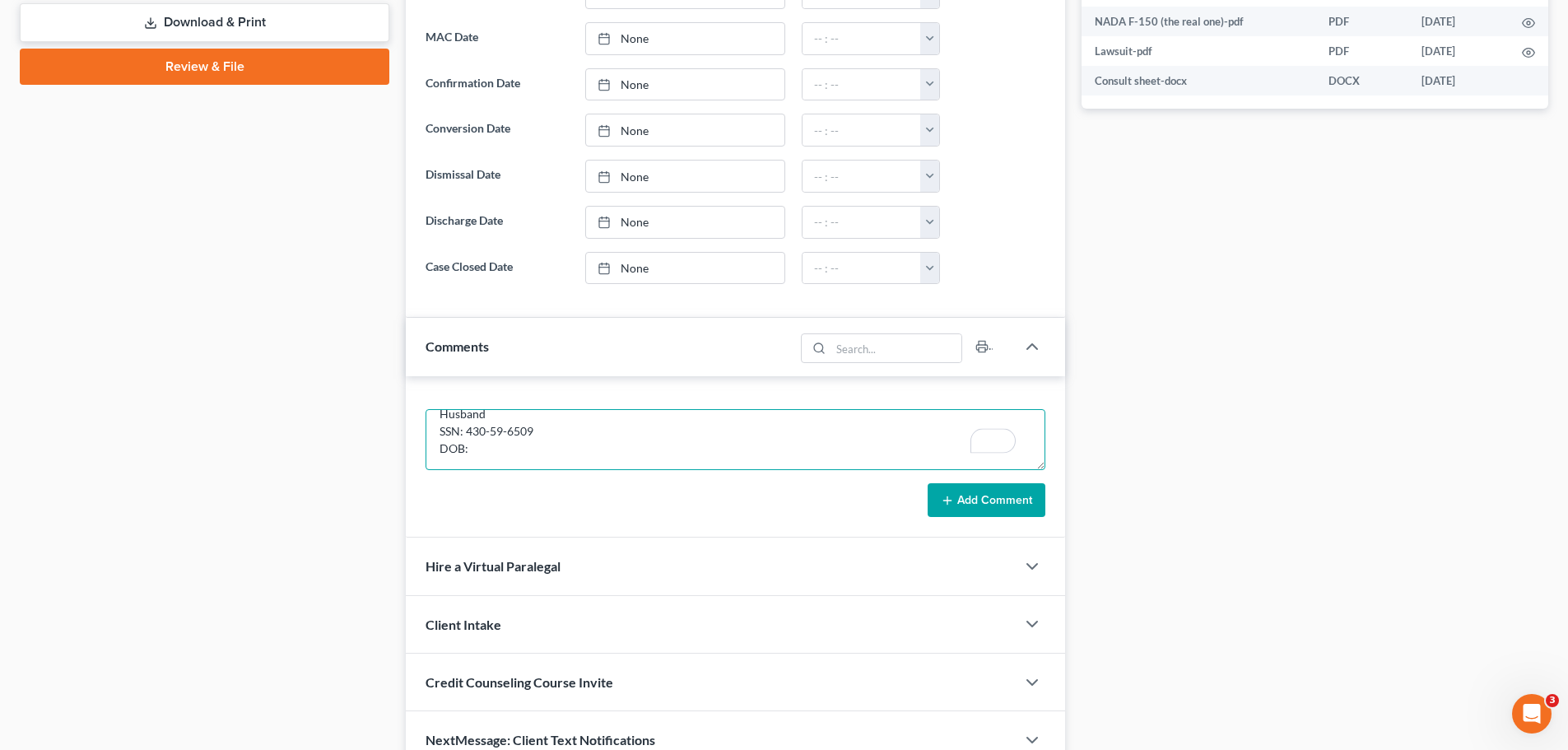
drag, startPoint x: 499, startPoint y: 456, endPoint x: 562, endPoint y: 438, distance: 65.5
click at [498, 456] on textarea "Wife SSN: DOB: Husband SSN: 430-59-6509 DOB:" at bounding box center [736, 440] width 620 height 61
click at [503, 446] on textarea "Wife SSN: DOB: Husband SSN: 430-59-6509 DOB: [DEMOGRAPHIC_DATA]" at bounding box center [736, 440] width 620 height 61
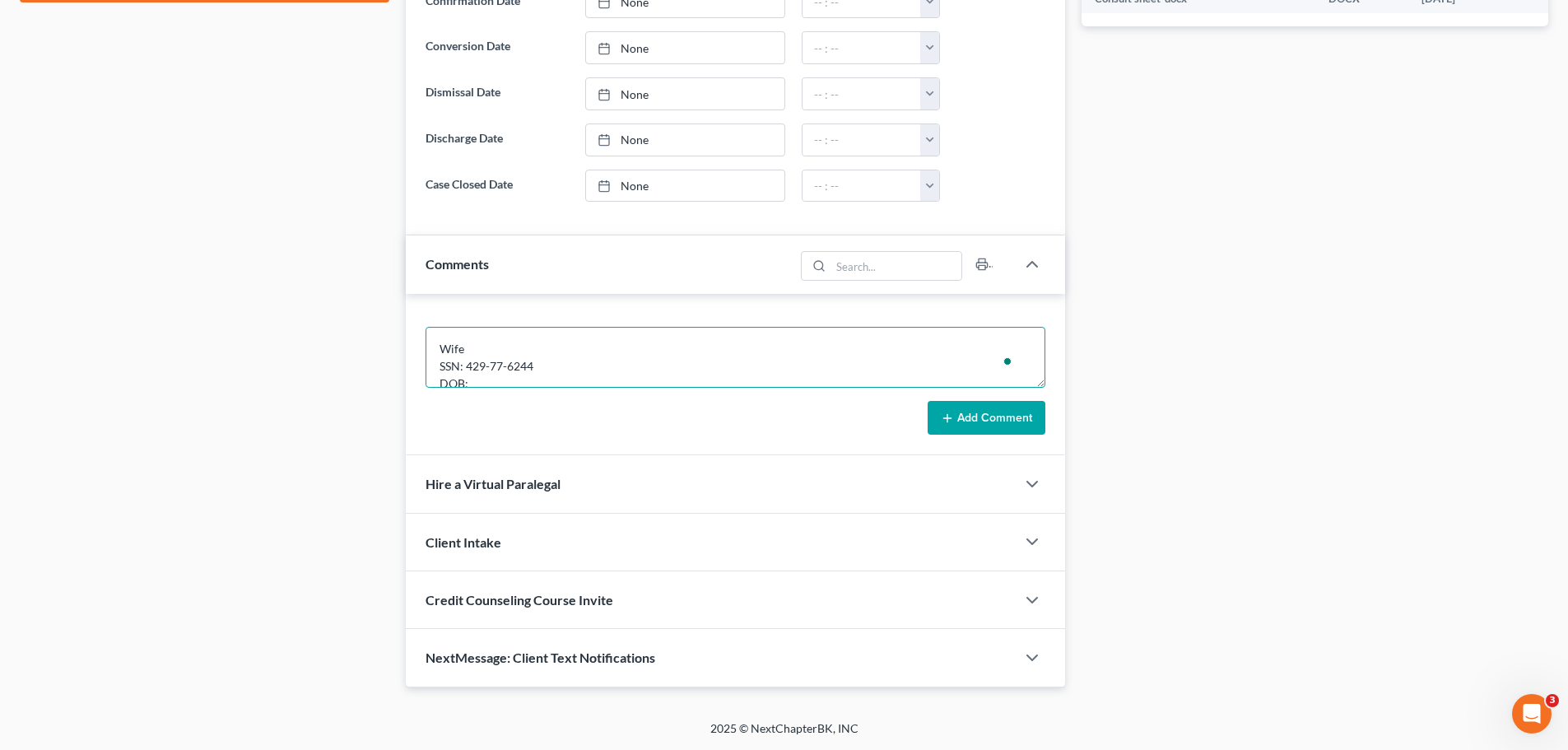
click at [484, 380] on textarea "Wife SSN: 429-77-6244 DOB: Husband SSN: 430-59-6509 DOB: [DEMOGRAPHIC_DATA]" at bounding box center [736, 357] width 620 height 61
type textarea "Wife SSN: 429-77-6244 DOB: [DEMOGRAPHIC_DATA] Husband SSN: 430-59-6509 DOB: [DE…"
click at [1018, 412] on button "Add Comment" at bounding box center [986, 418] width 117 height 35
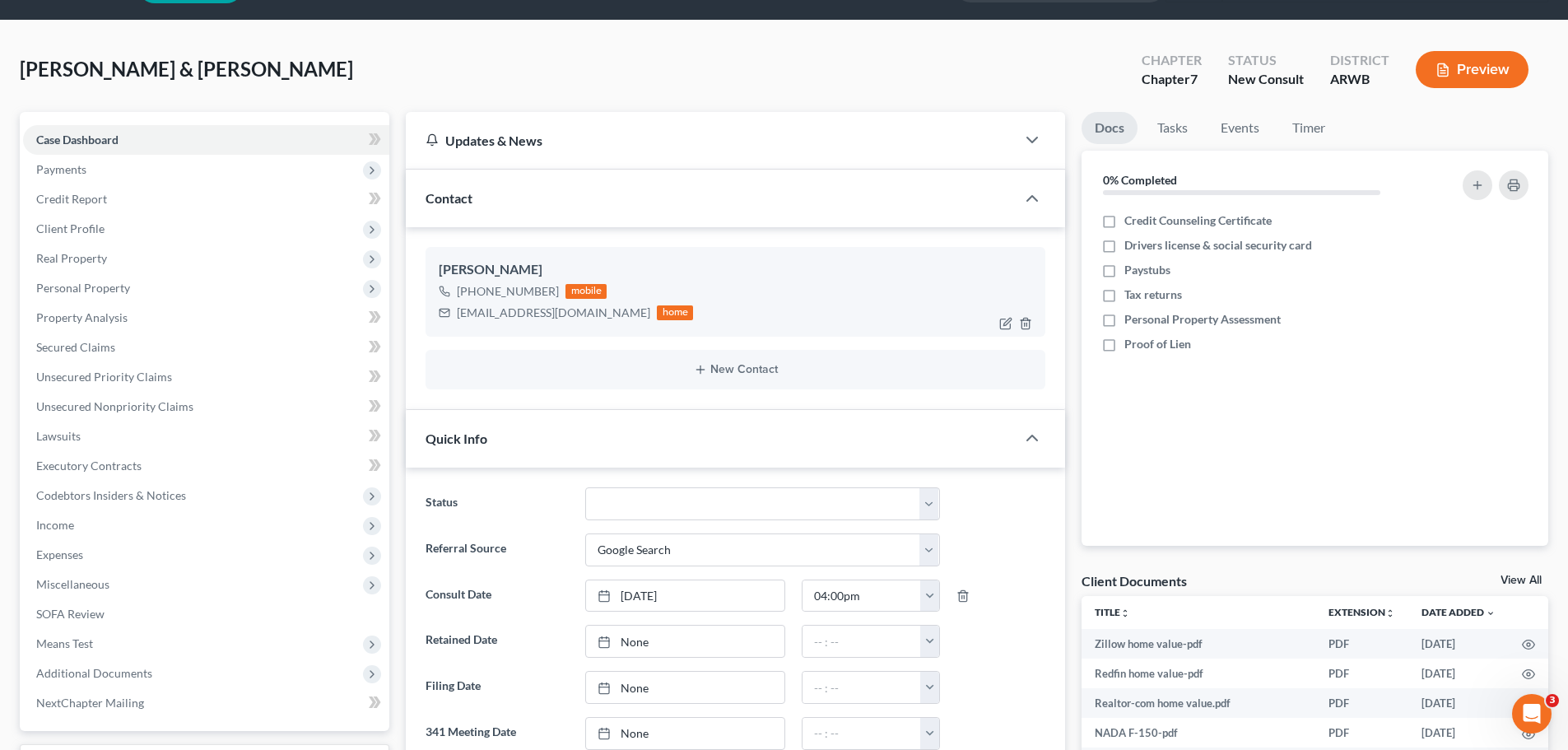
scroll to position [0, 0]
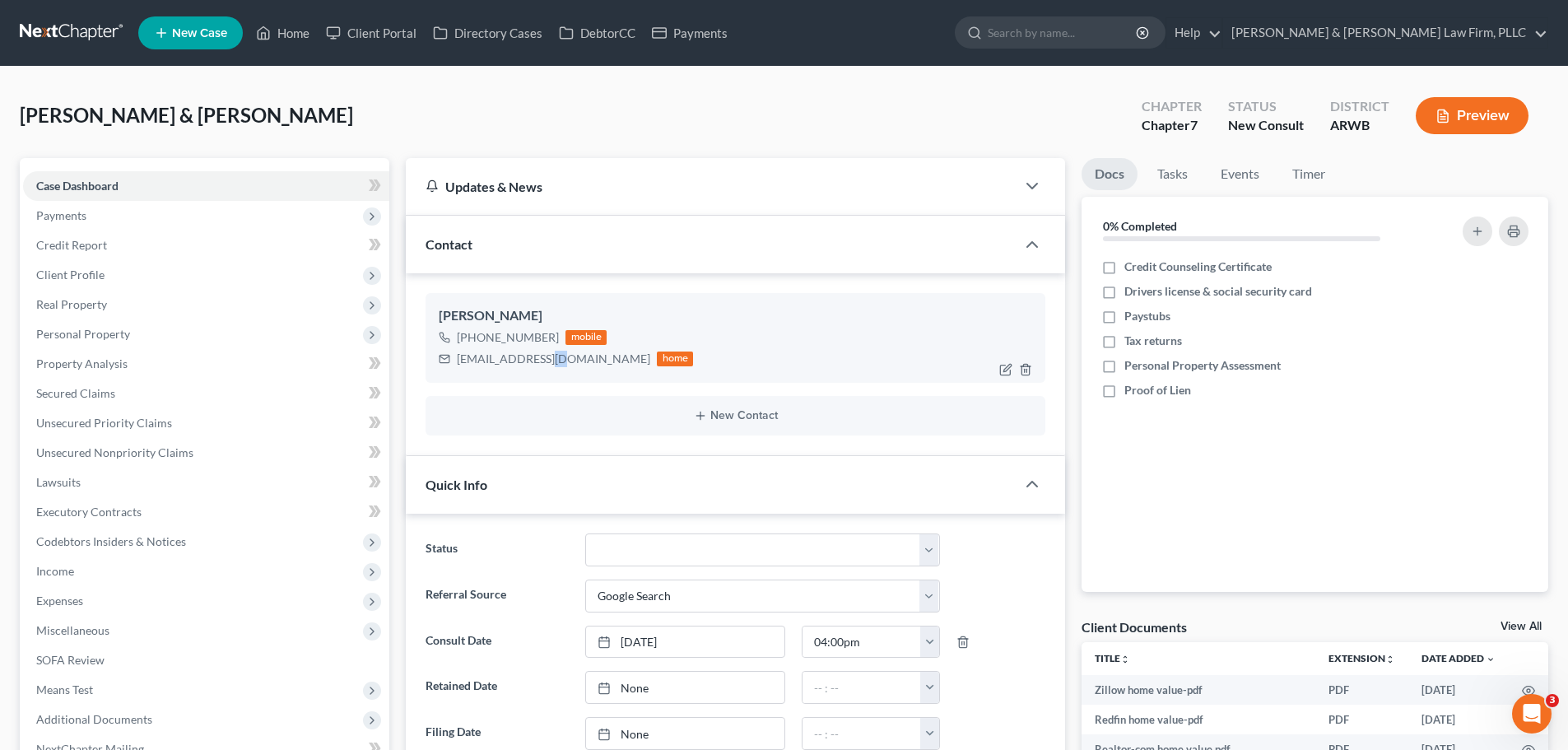
drag, startPoint x: 539, startPoint y: 356, endPoint x: 551, endPoint y: 358, distance: 12.2
click at [551, 358] on div "[EMAIL_ADDRESS][DOMAIN_NAME]" at bounding box center [554, 359] width 193 height 17
drag, startPoint x: 609, startPoint y: 360, endPoint x: 575, endPoint y: 353, distance: 34.7
click at [546, 359] on div "[EMAIL_ADDRESS][DOMAIN_NAME]" at bounding box center [554, 359] width 193 height 17
drag, startPoint x: 612, startPoint y: 358, endPoint x: 463, endPoint y: 360, distance: 149.0
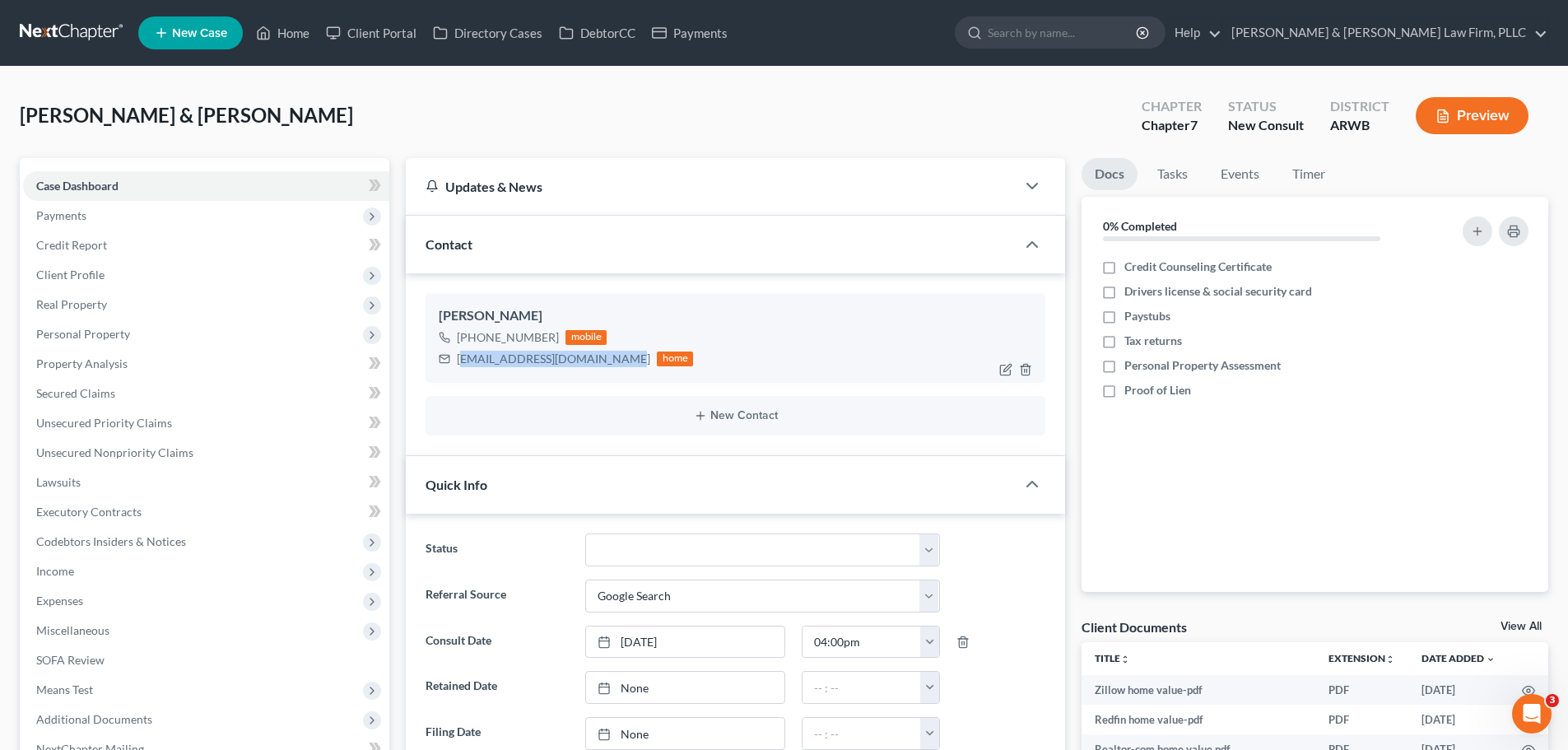
click at [463, 360] on div "[EMAIL_ADDRESS][DOMAIN_NAME]" at bounding box center [554, 359] width 193 height 17
drag, startPoint x: 458, startPoint y: 361, endPoint x: 611, endPoint y: 356, distance: 153.1
click at [611, 356] on div "[EMAIL_ADDRESS][DOMAIN_NAME]" at bounding box center [554, 359] width 193 height 17
copy div "[EMAIL_ADDRESS][DOMAIN_NAME]"
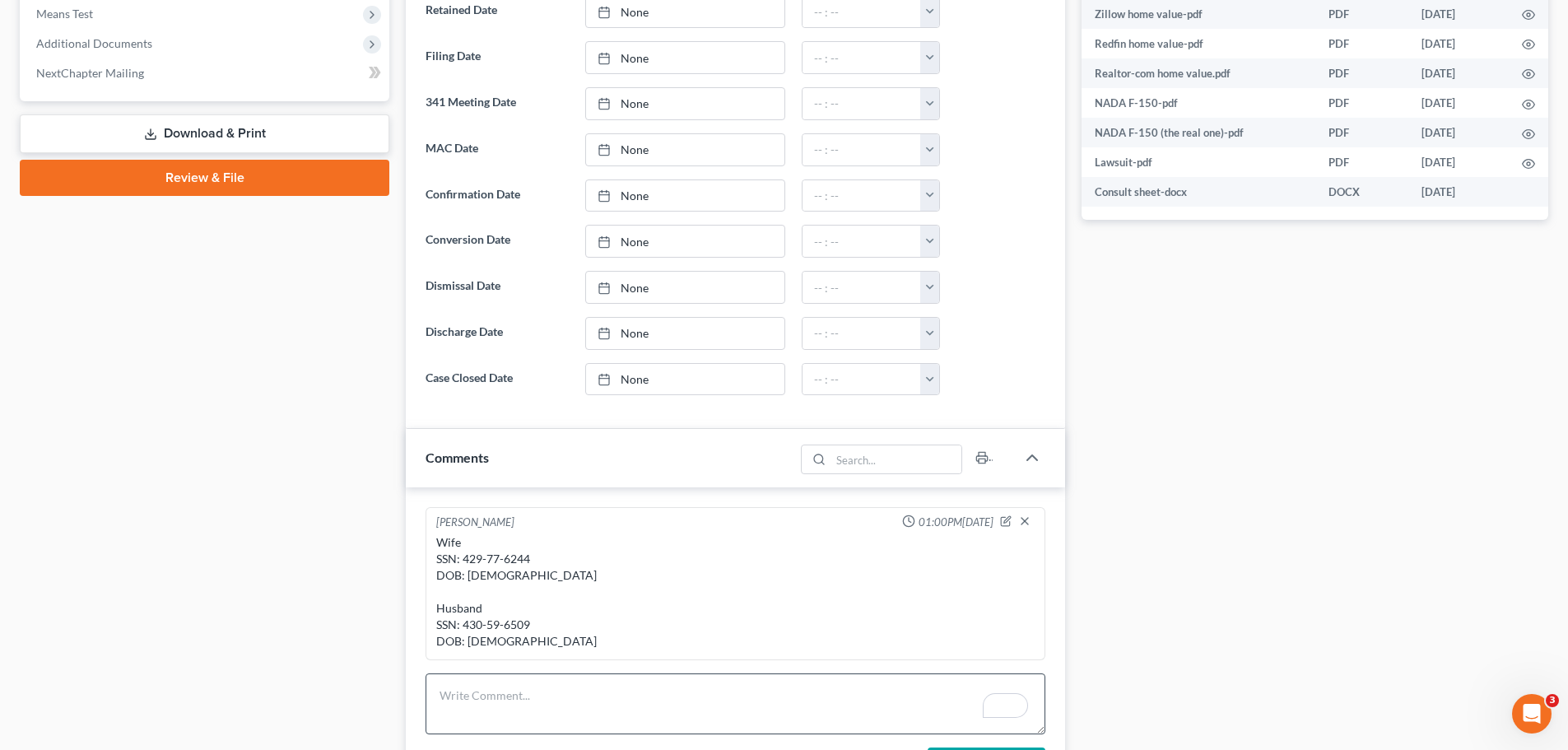
scroll to position [988, 0]
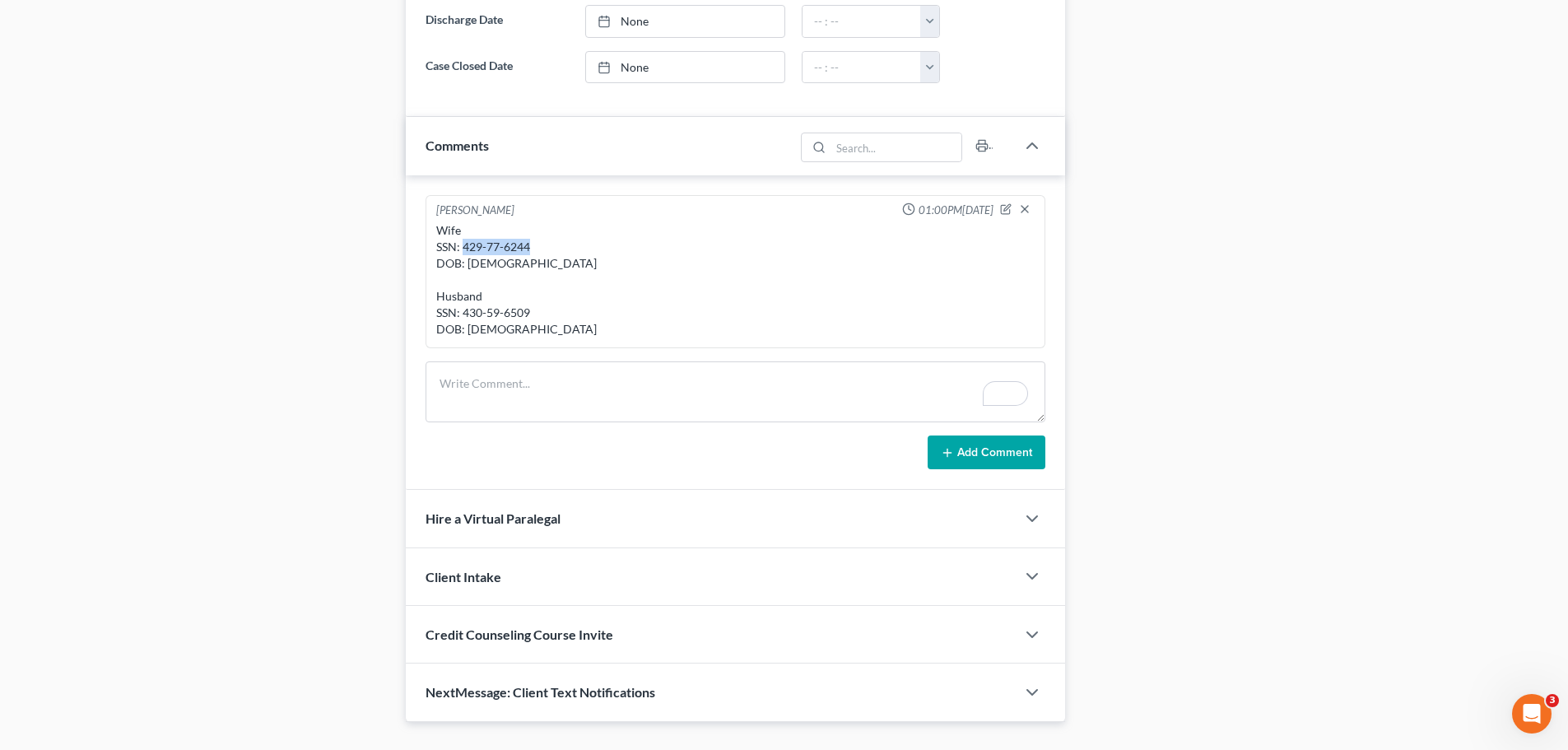
drag, startPoint x: 538, startPoint y: 245, endPoint x: 464, endPoint y: 247, distance: 74.0
click at [464, 247] on div "Wife SSN: 429-77-6244 DOB: [DEMOGRAPHIC_DATA] Husband SSN: 430-59-6509 DOB: [DE…" at bounding box center [736, 279] width 598 height 115
copy div "429-77-6244"
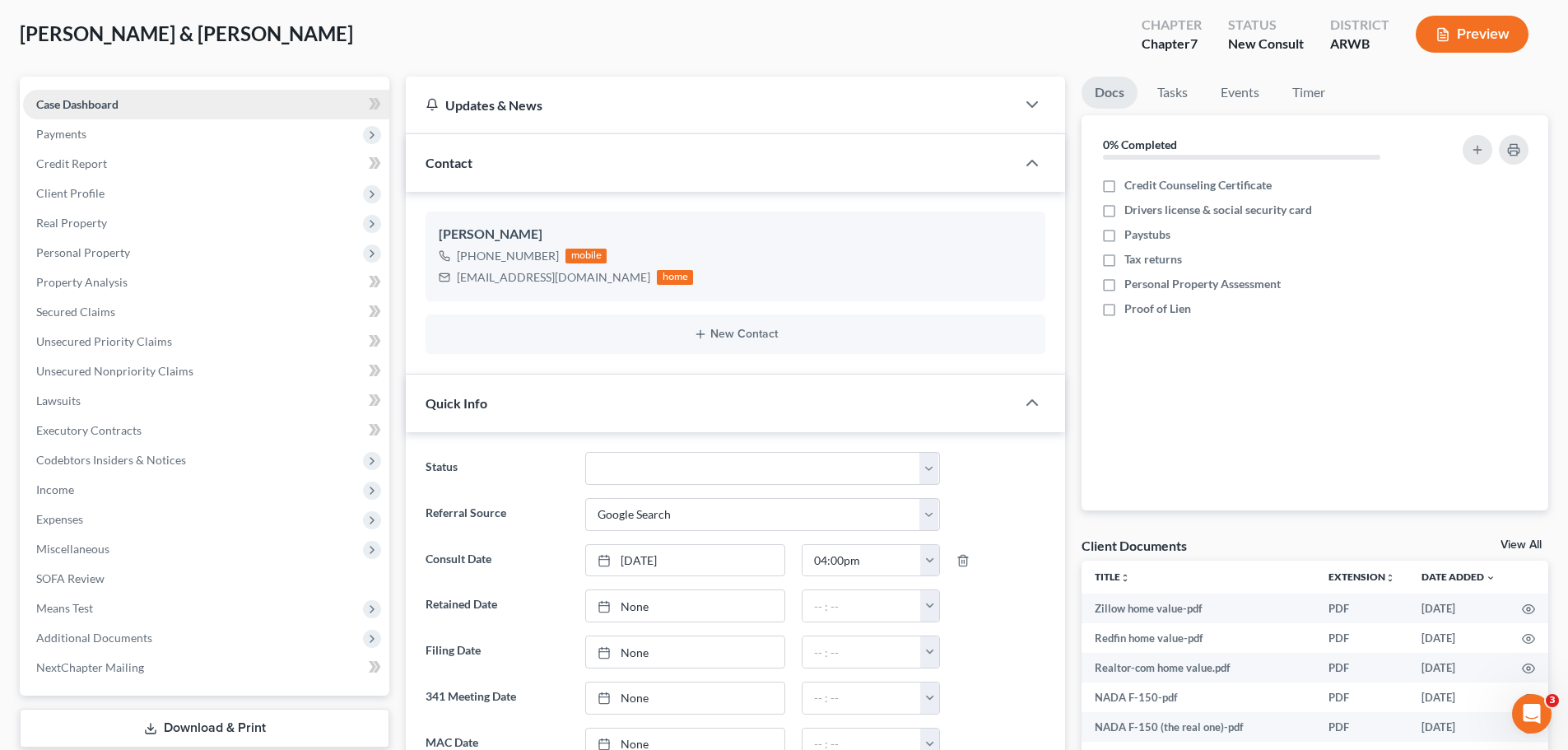
scroll to position [0, 0]
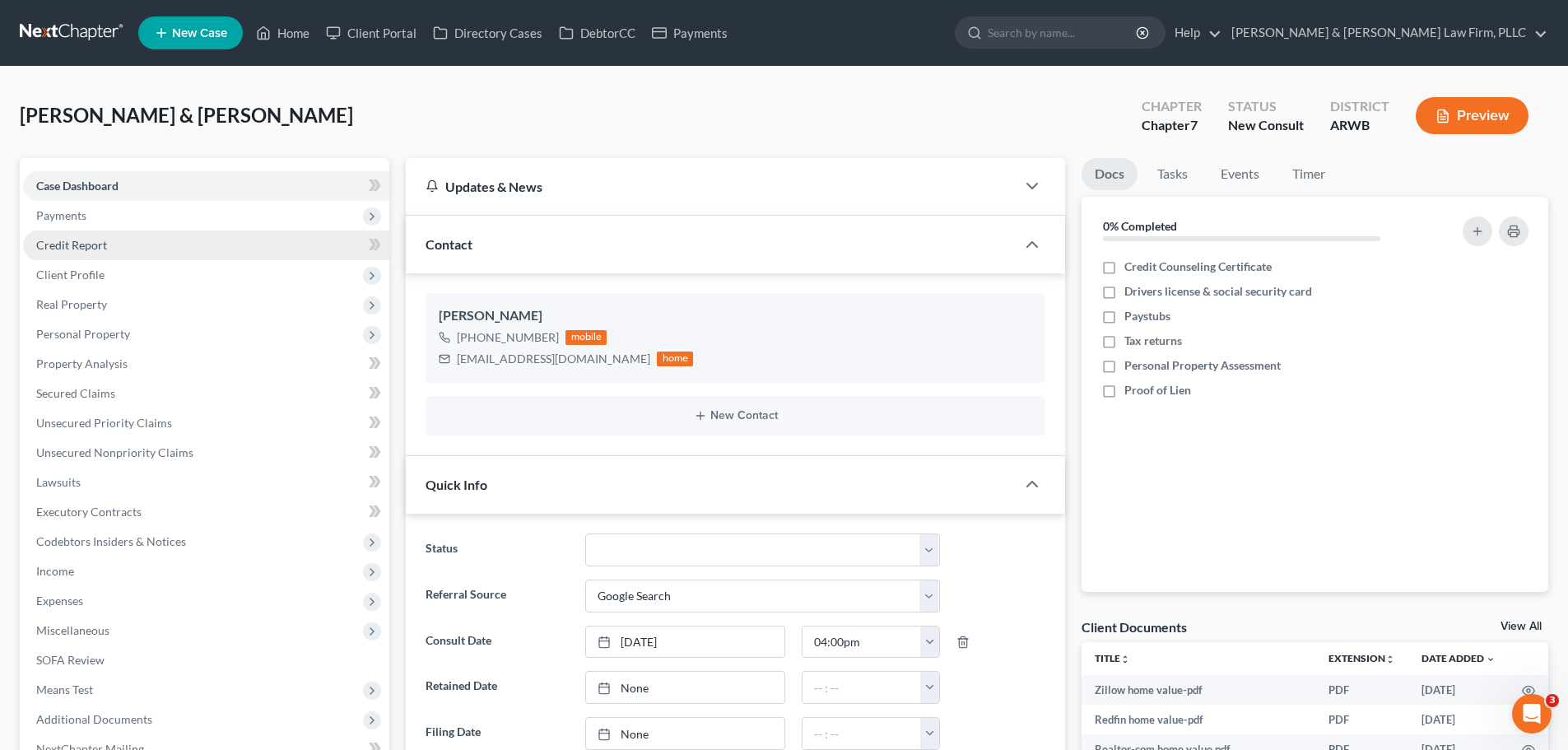
click at [132, 241] on link "Credit Report" at bounding box center [206, 246] width 366 height 30
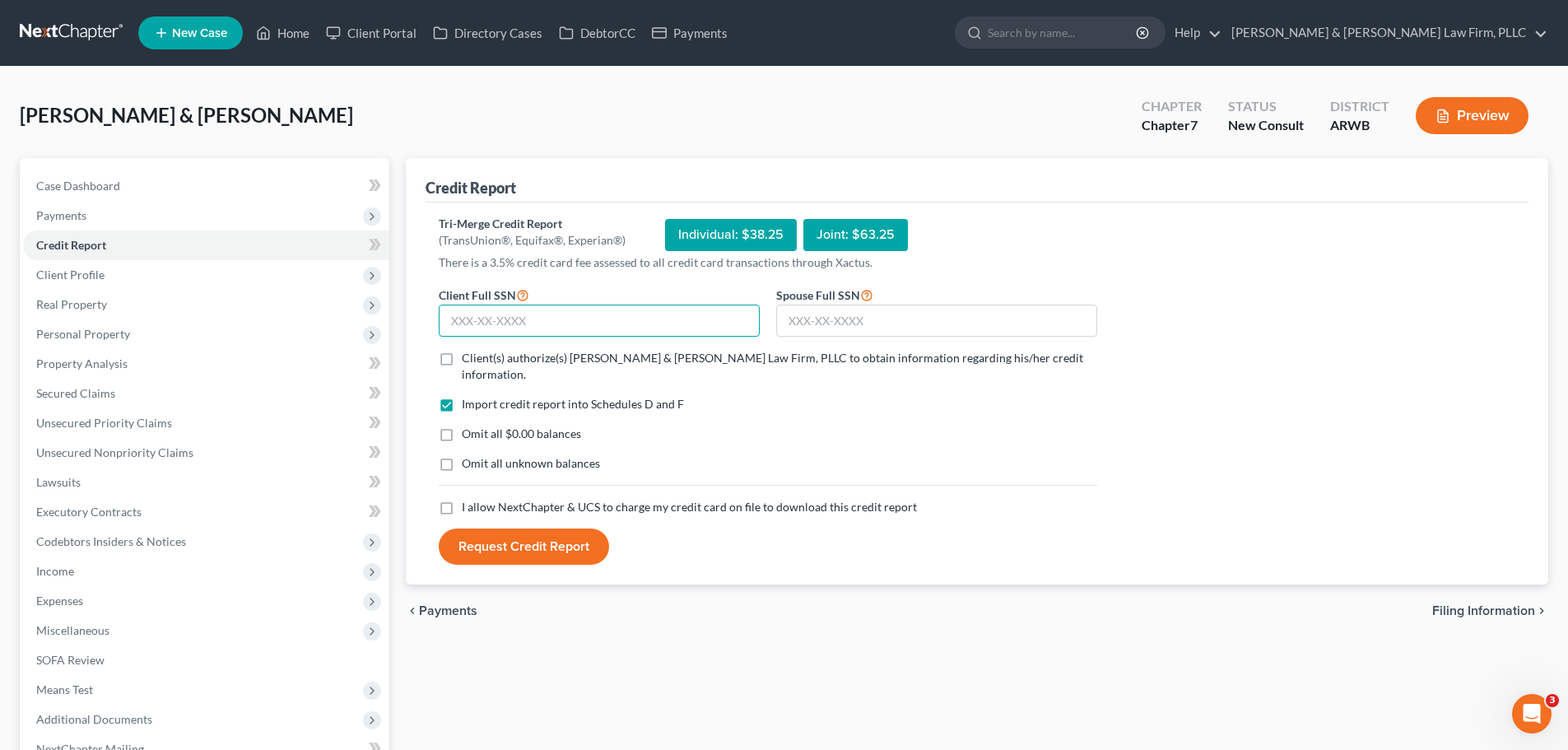
click at [517, 318] on input "text" at bounding box center [599, 321] width 321 height 33
paste input "429-77-6244"
type input "429-77-6244"
click at [843, 311] on input "text" at bounding box center [937, 321] width 321 height 33
type input "430-59-6509"
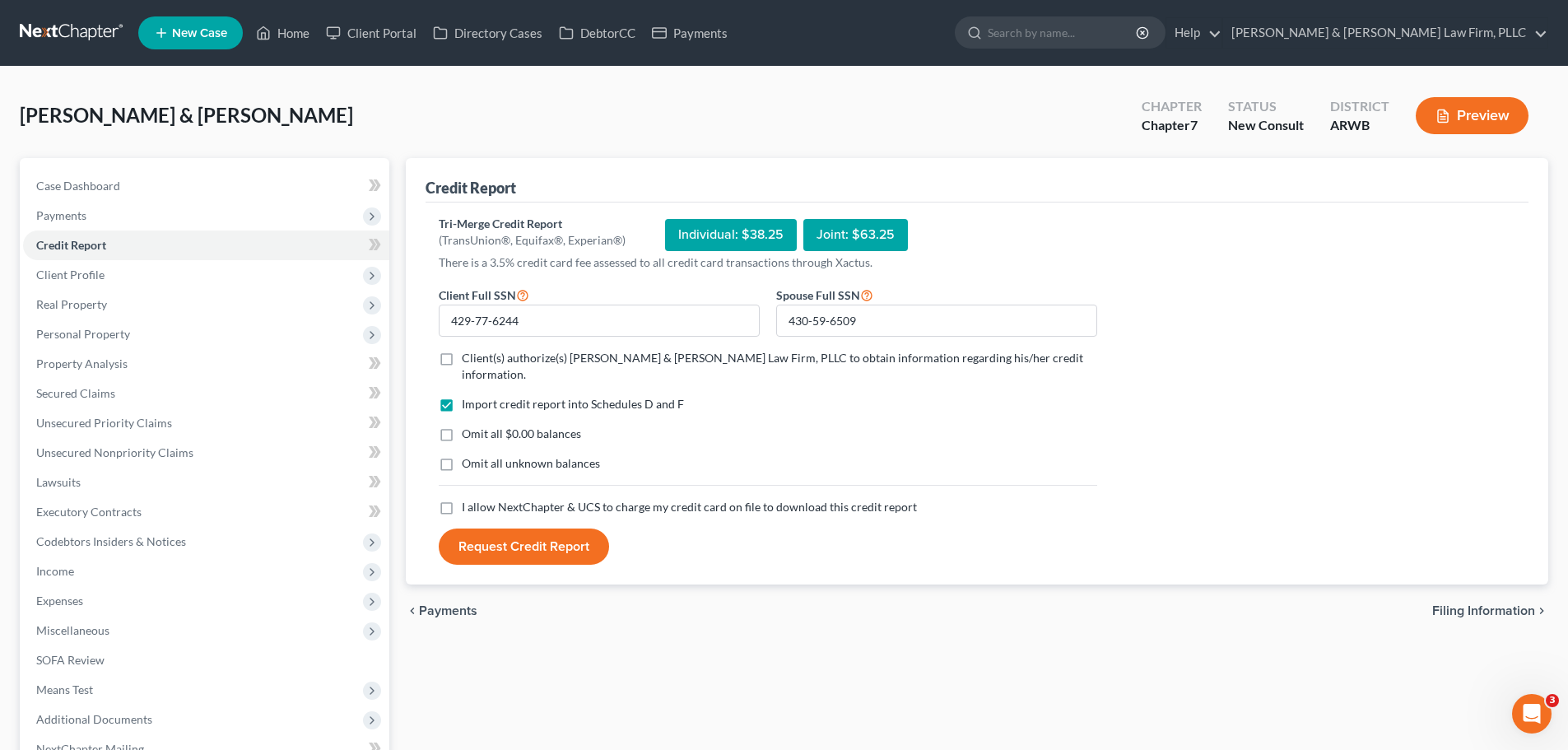
click at [462, 357] on label "Client(s) authorize(s) [PERSON_NAME] & [PERSON_NAME] Law Firm, PLLC to obtain i…" at bounding box center [779, 366] width 636 height 33
click at [469, 357] on input "Client(s) authorize(s) [PERSON_NAME] & [PERSON_NAME] Law Firm, PLLC to obtain i…" at bounding box center [474, 355] width 11 height 11
checkbox input "true"
click at [462, 499] on label "I allow NextChapter & UCS to charge my credit card on file to download this cre…" at bounding box center [689, 508] width 455 height 17
click at [469, 499] on input "I allow NextChapter & UCS to charge my credit card on file to download this cre…" at bounding box center [474, 504] width 11 height 11
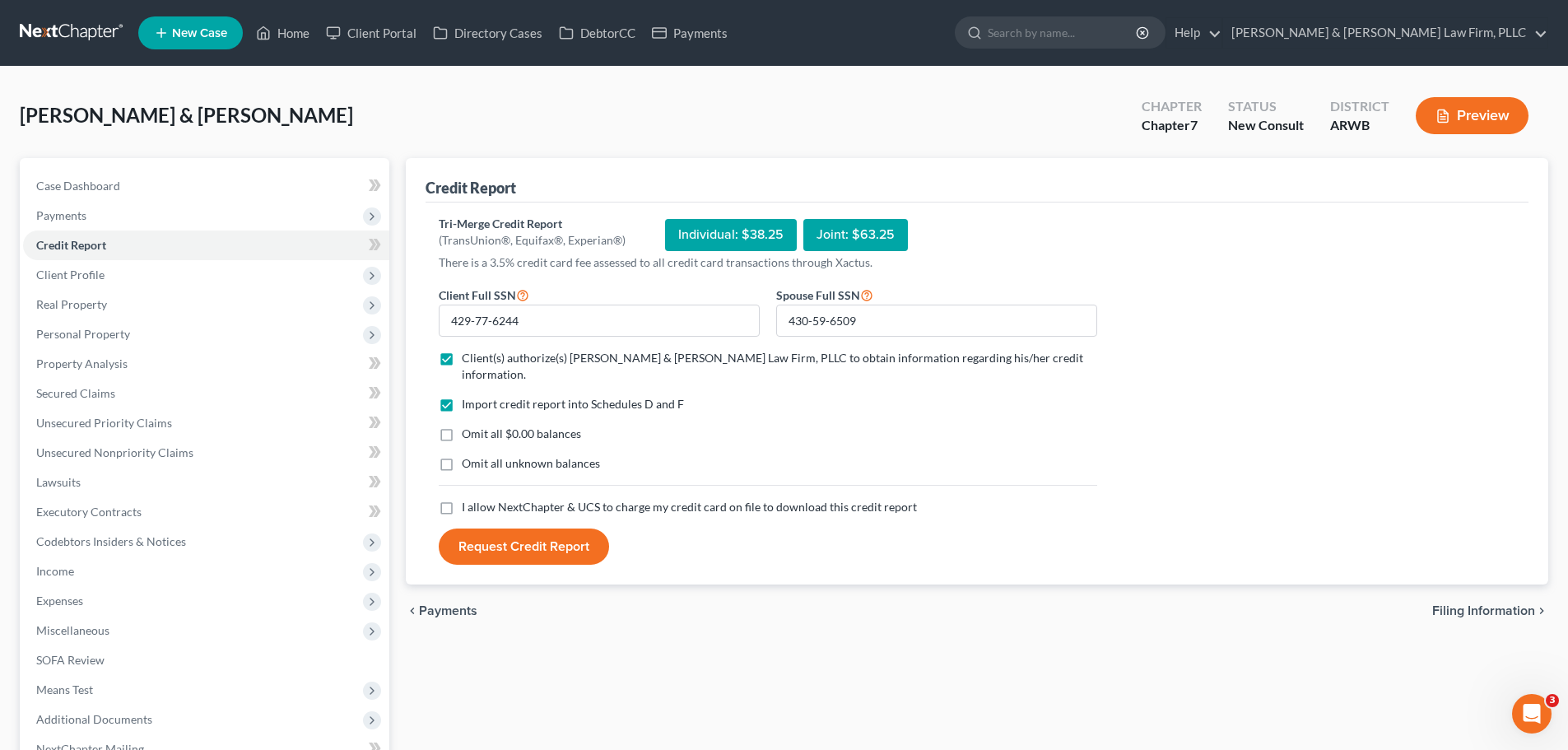
checkbox input "true"
click at [495, 528] on button "Request Credit Report" at bounding box center [524, 547] width 170 height 36
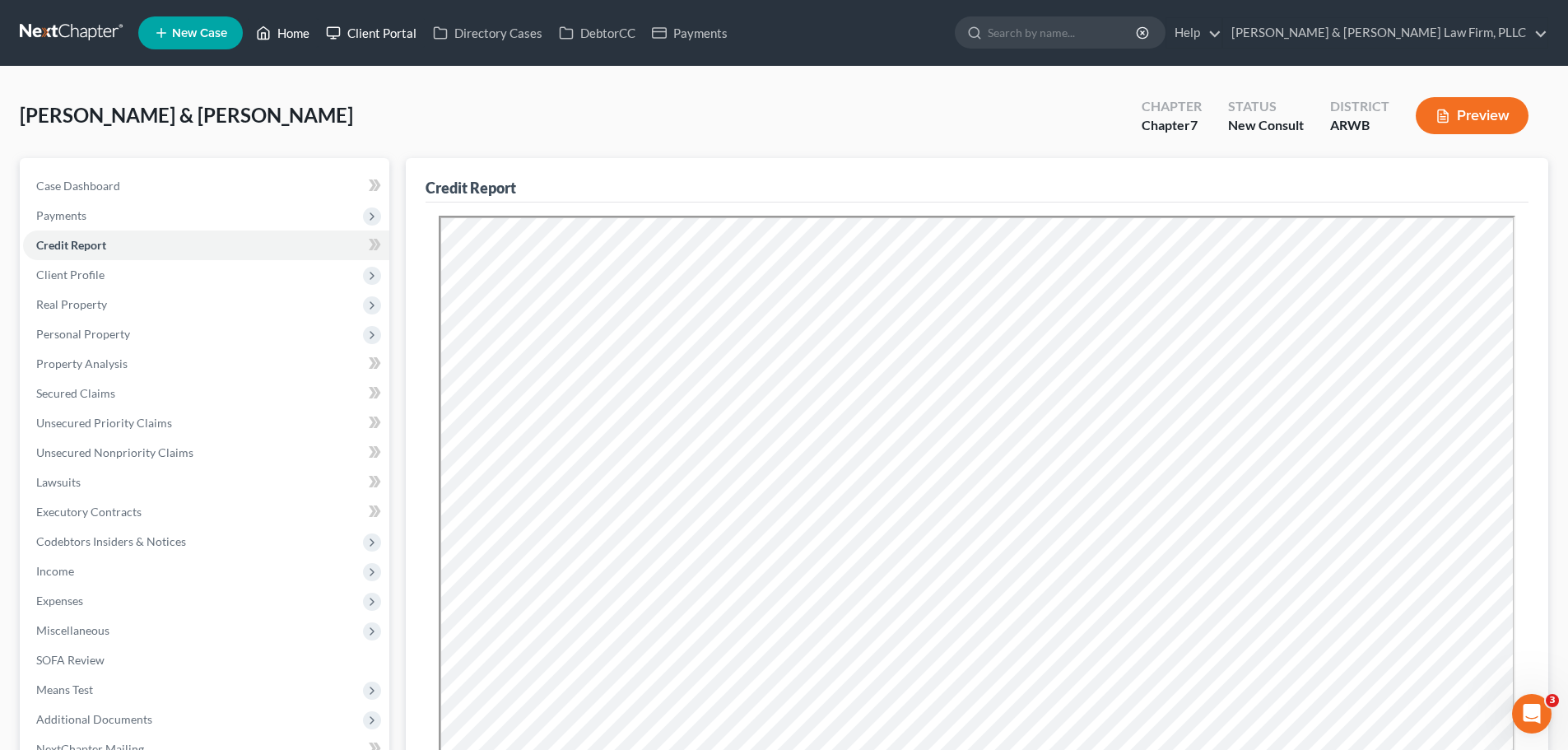
drag, startPoint x: 274, startPoint y: 26, endPoint x: 321, endPoint y: 22, distance: 47.2
click at [274, 26] on link "Home" at bounding box center [283, 33] width 70 height 30
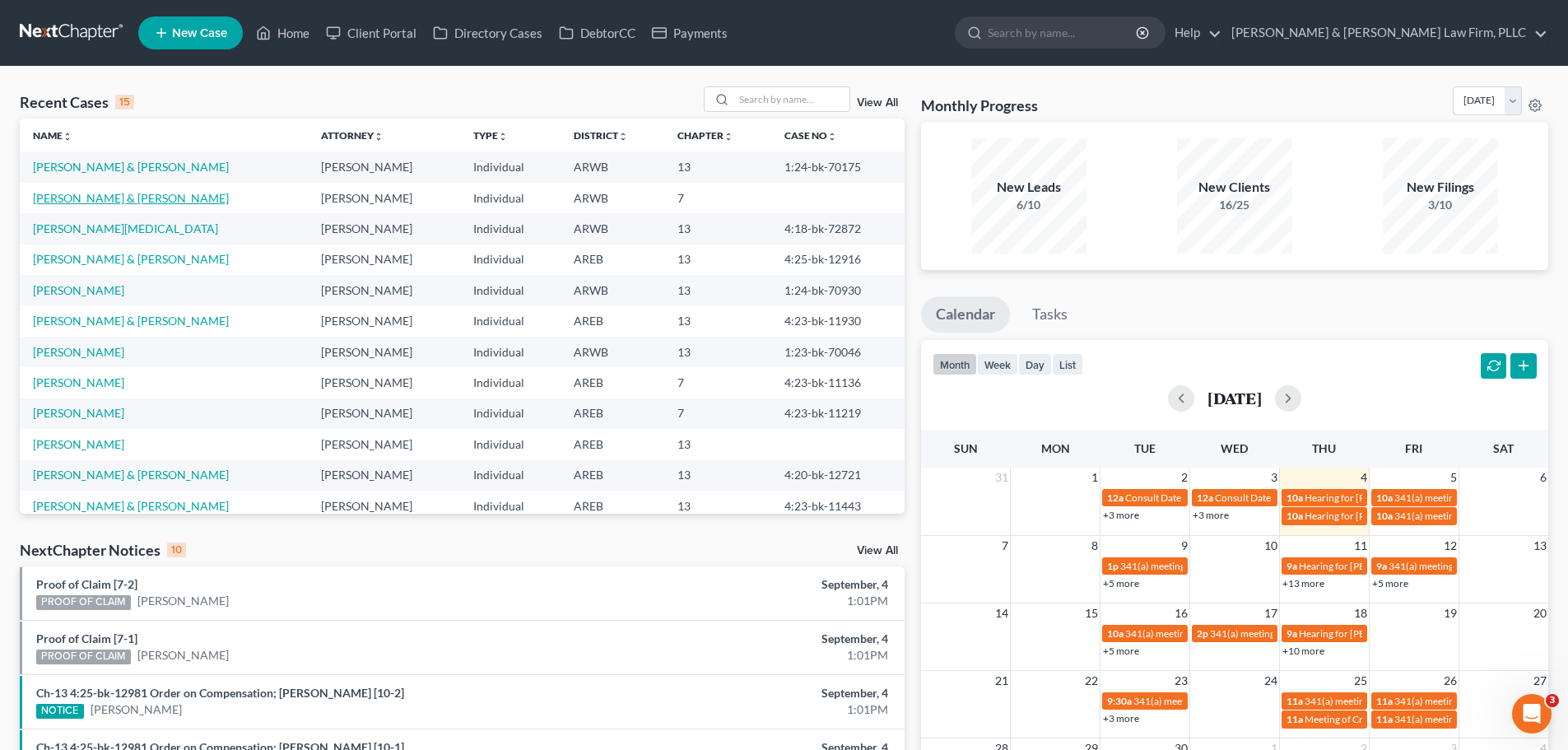
click at [111, 203] on link "[PERSON_NAME] & [PERSON_NAME]" at bounding box center [131, 198] width 196 height 14
select select "4"
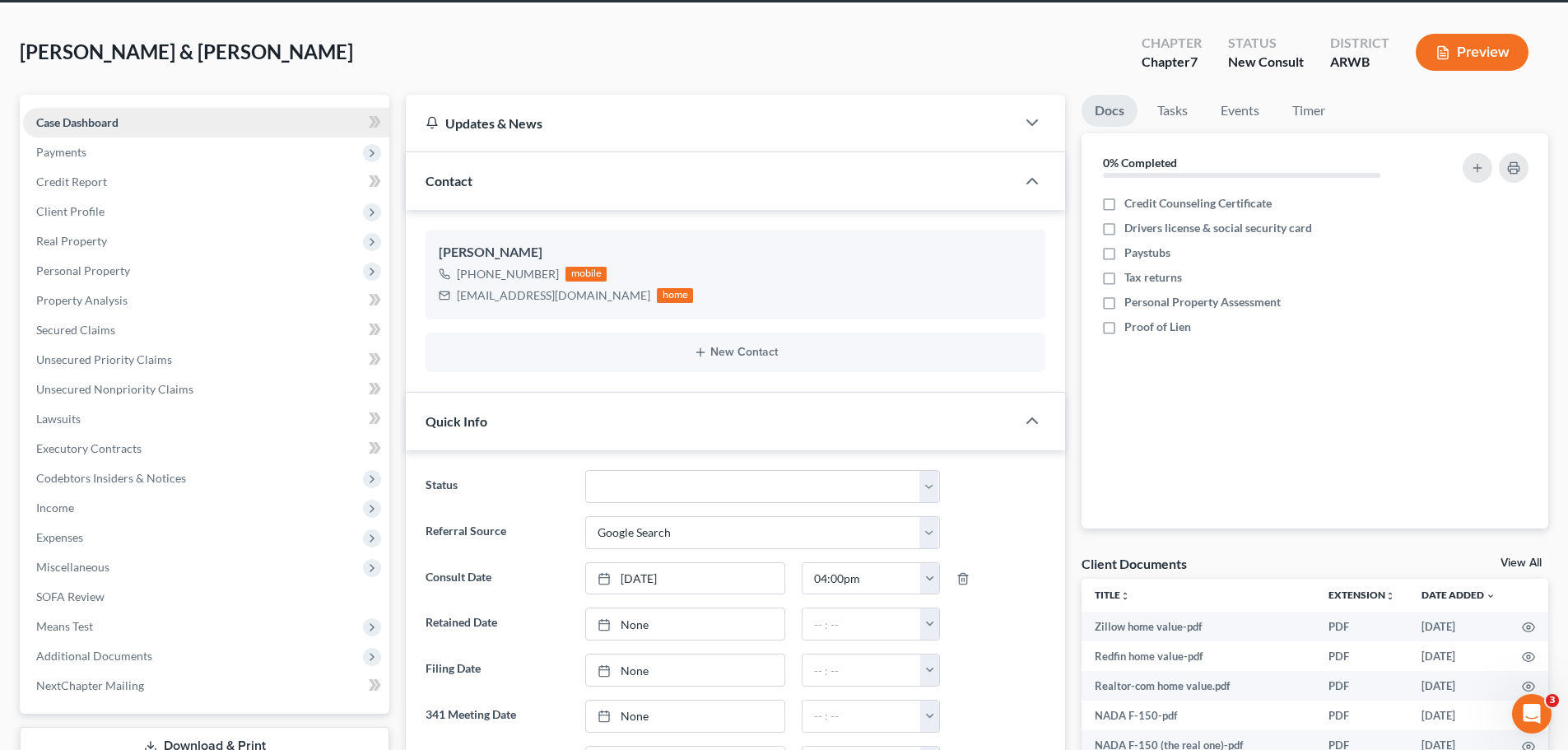
scroll to position [83, 0]
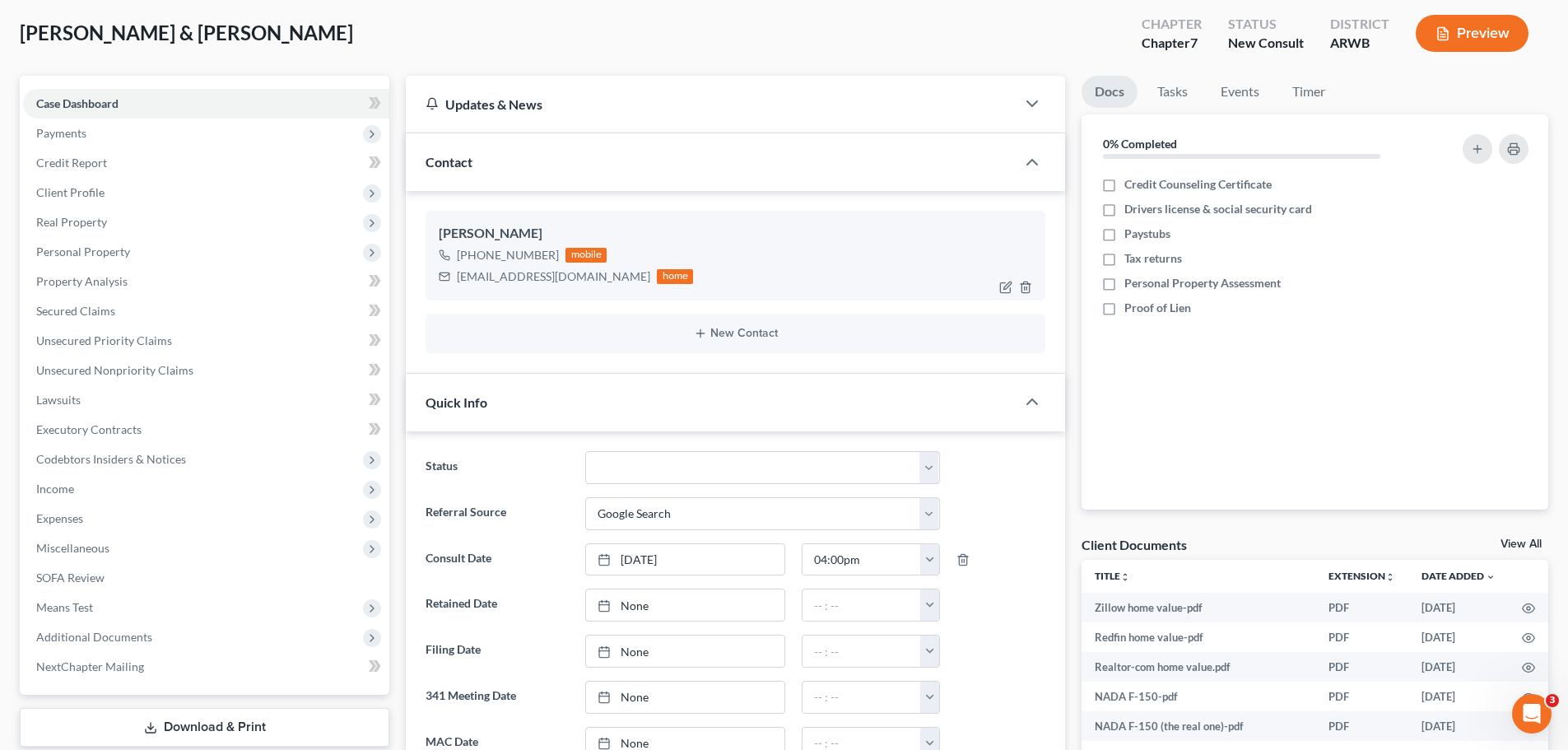
click at [554, 254] on div "[PHONE_NUMBER] mobile" at bounding box center [566, 256] width 255 height 21
drag, startPoint x: 551, startPoint y: 257, endPoint x: 462, endPoint y: 253, distance: 89.1
click at [462, 253] on div "[PHONE_NUMBER]" at bounding box center [508, 256] width 102 height 17
copy div "[PHONE_NUMBER]"
